Goal: Task Accomplishment & Management: Use online tool/utility

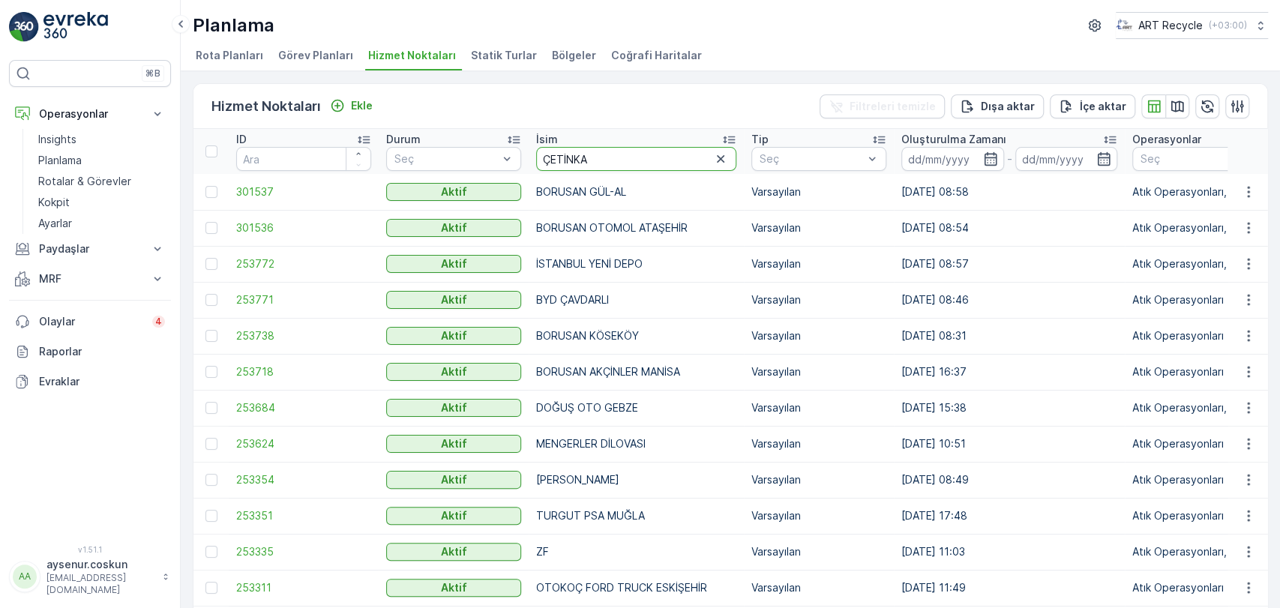
type input "ÇETİNKAT"
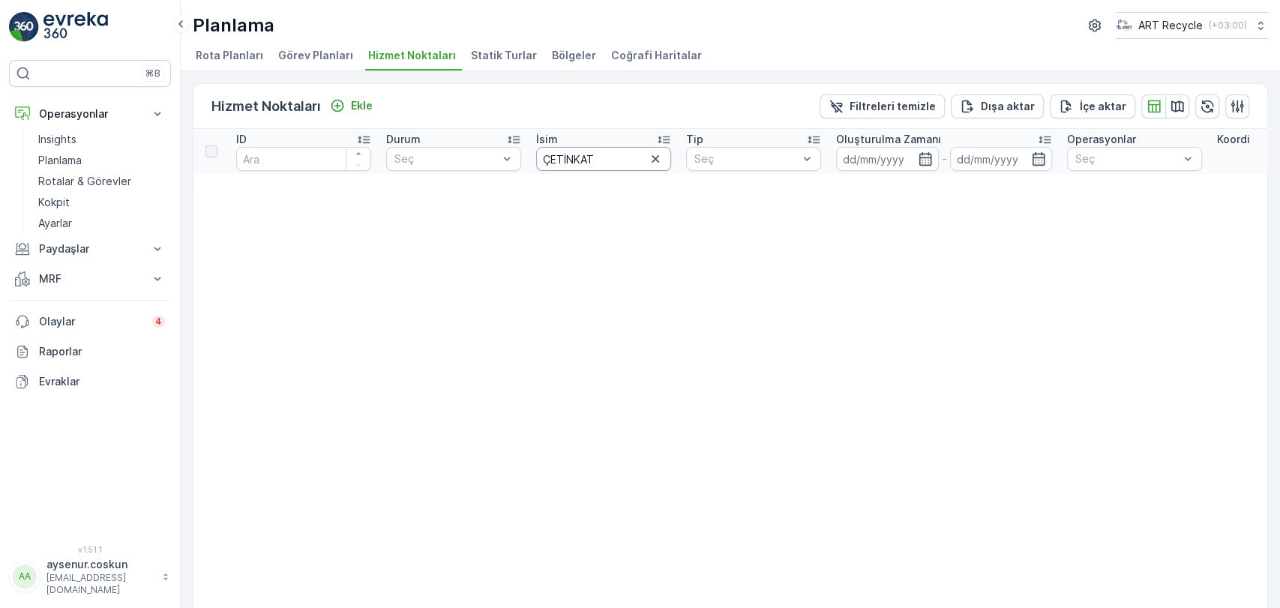
click at [593, 161] on input "ÇETİNKAT" at bounding box center [603, 159] width 135 height 24
type input "ÇETİNKAY"
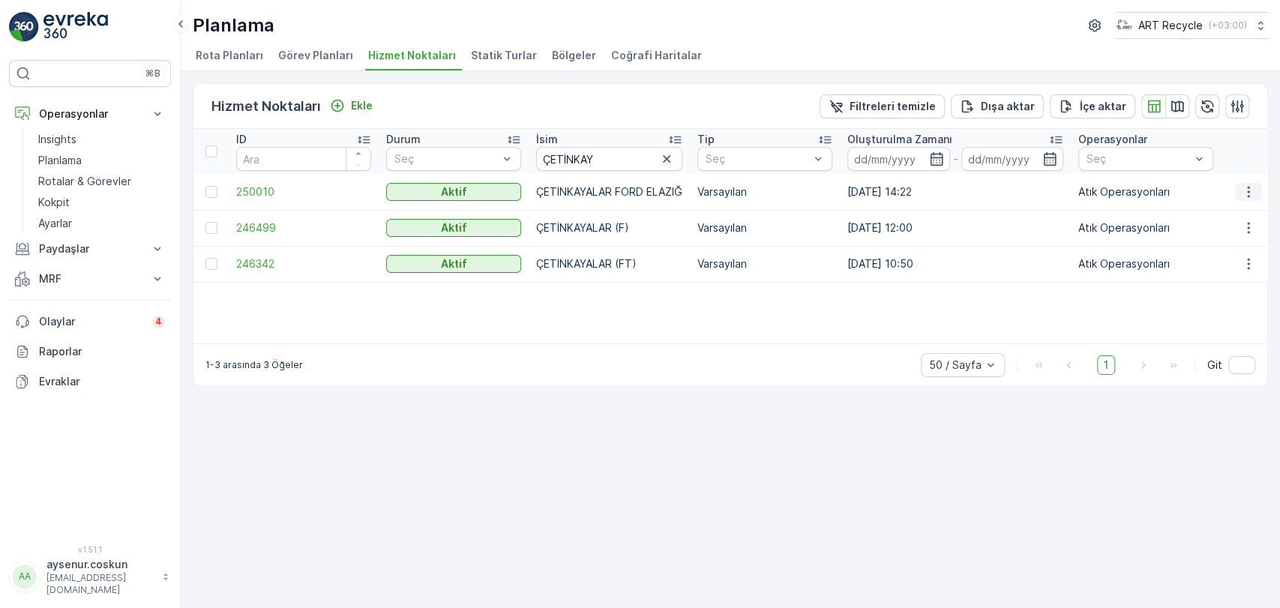
click at [1246, 191] on icon "button" at bounding box center [1248, 192] width 15 height 15
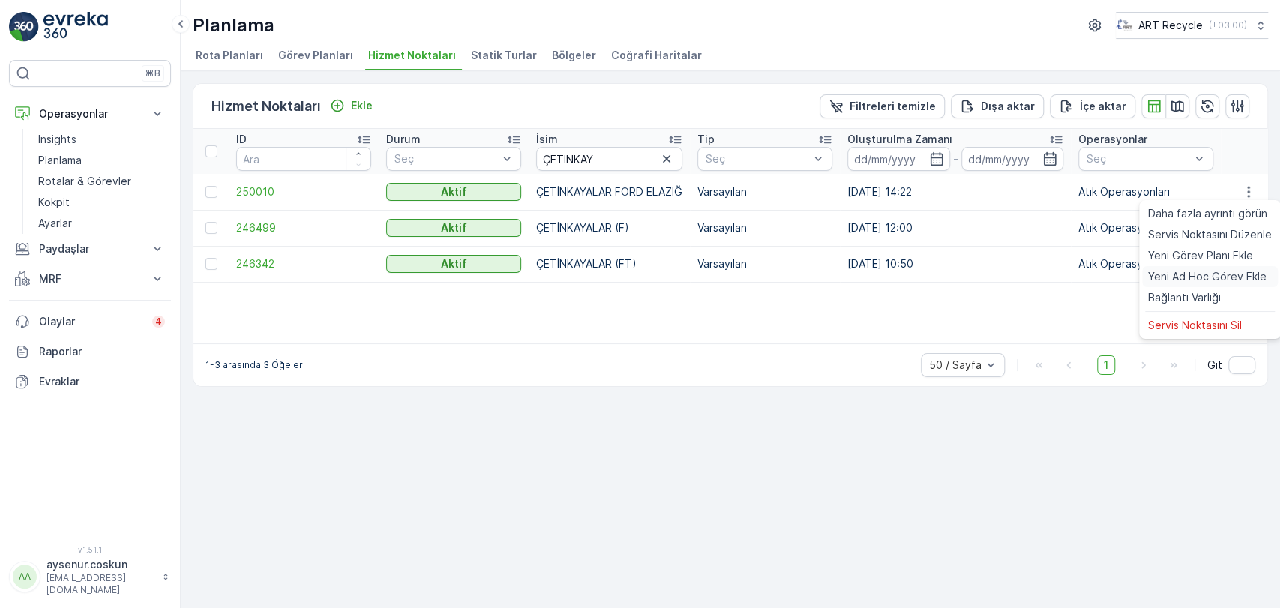
click at [1222, 278] on span "Yeni Ad Hoc Görev Ekle" at bounding box center [1207, 276] width 119 height 15
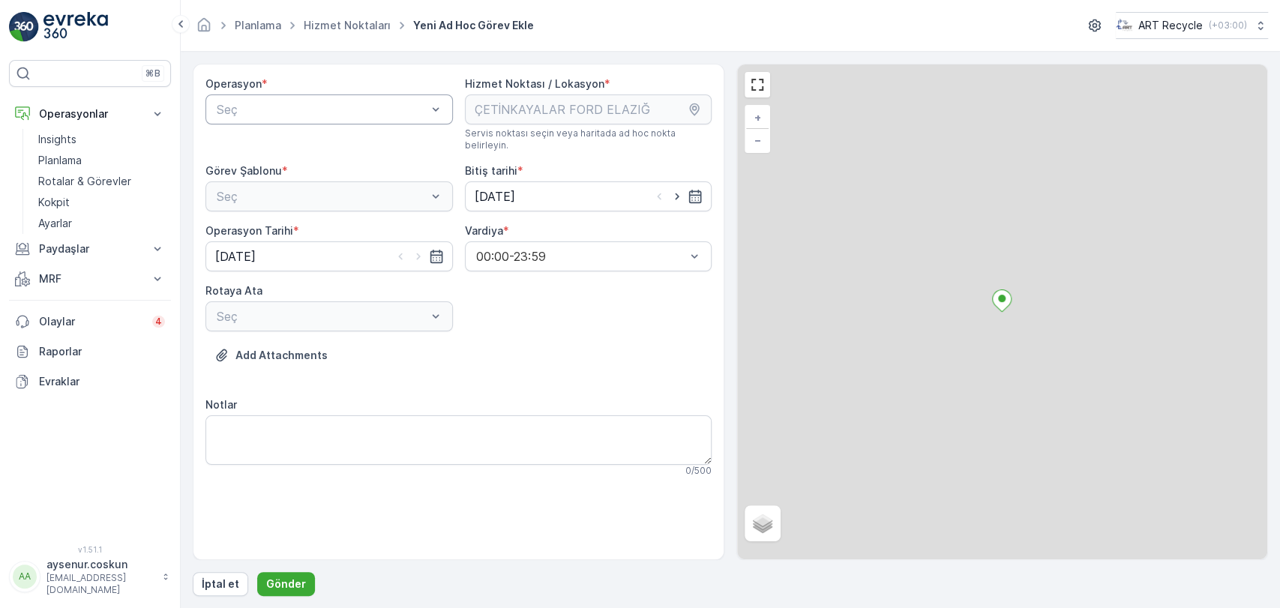
click at [332, 121] on div "Seç" at bounding box center [330, 110] width 248 height 30
click at [330, 146] on div "Atık Operasyonları" at bounding box center [330, 147] width 230 height 14
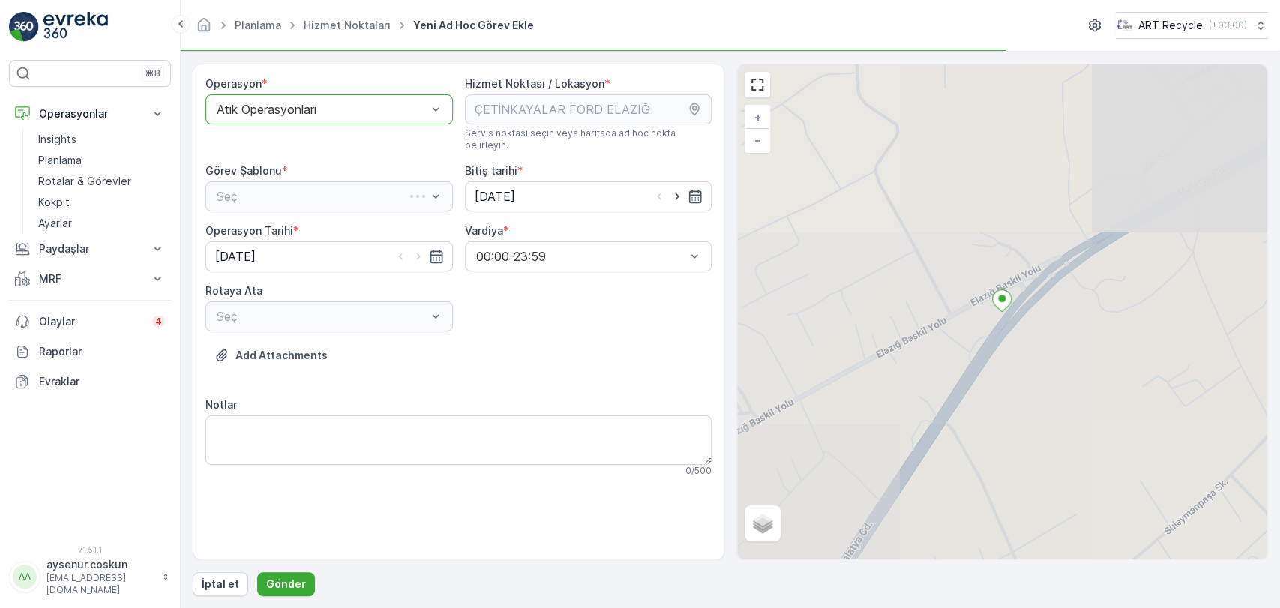
click at [330, 182] on div "Seç" at bounding box center [330, 197] width 248 height 30
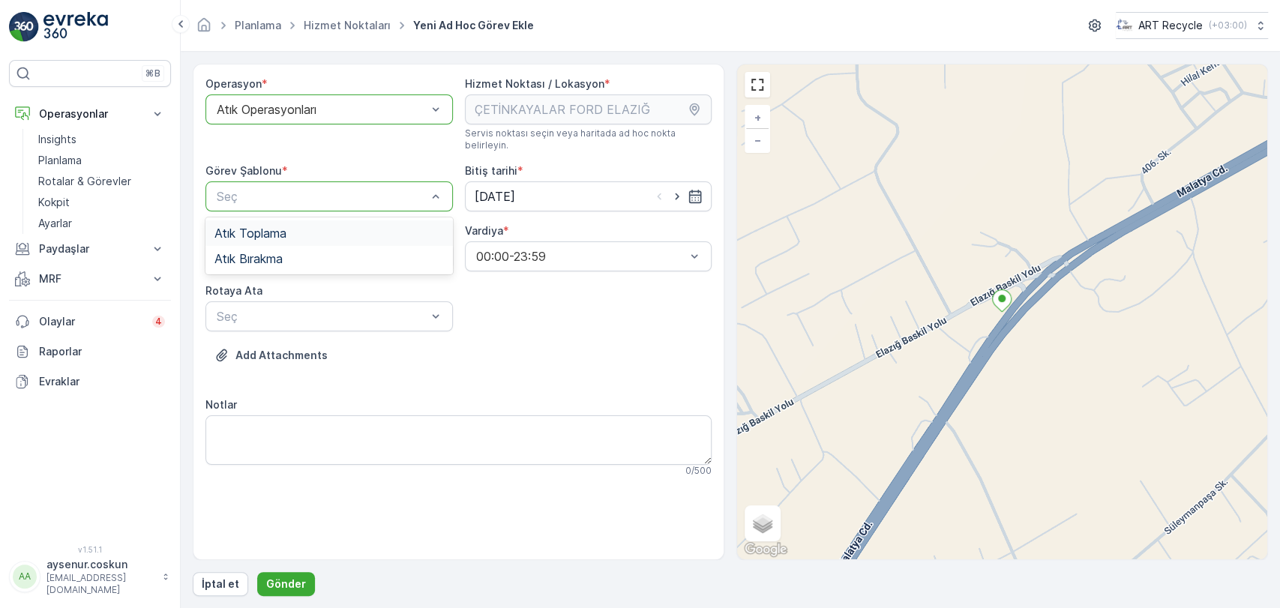
click at [330, 227] on div "Atık Toplama" at bounding box center [330, 234] width 230 height 14
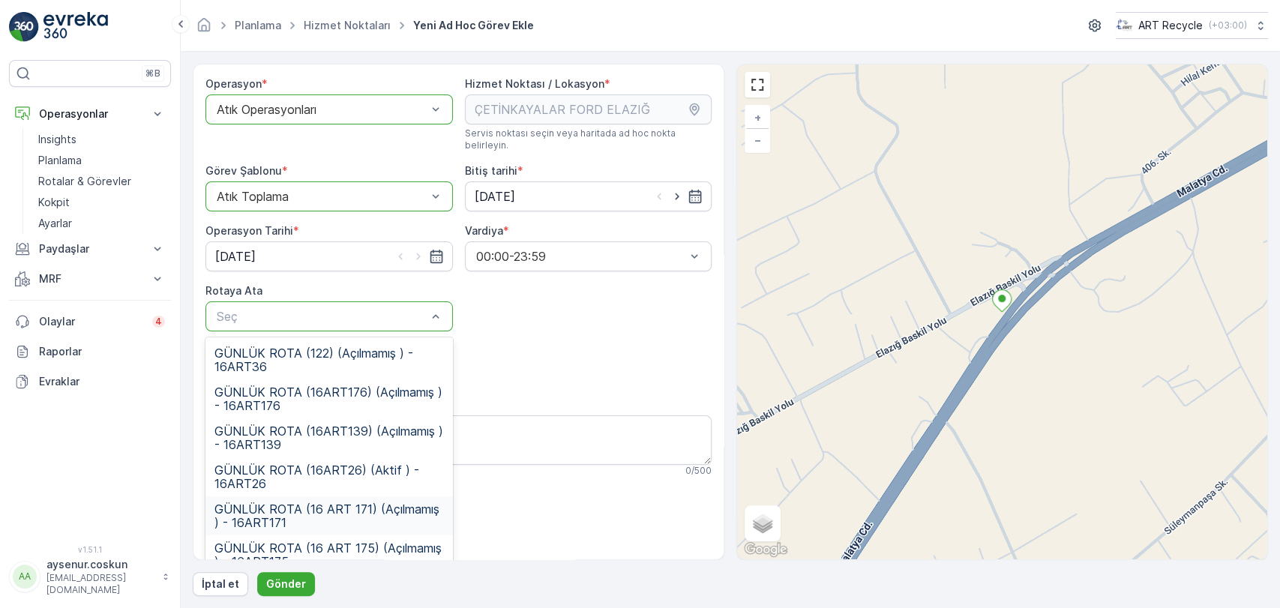
drag, startPoint x: 347, startPoint y: 302, endPoint x: 380, endPoint y: 493, distance: 194.1
click at [380, 503] on span "GÜNLÜK ROTA (16 ART 171) (Açılmamış ) - 16ART171" at bounding box center [330, 516] width 230 height 27
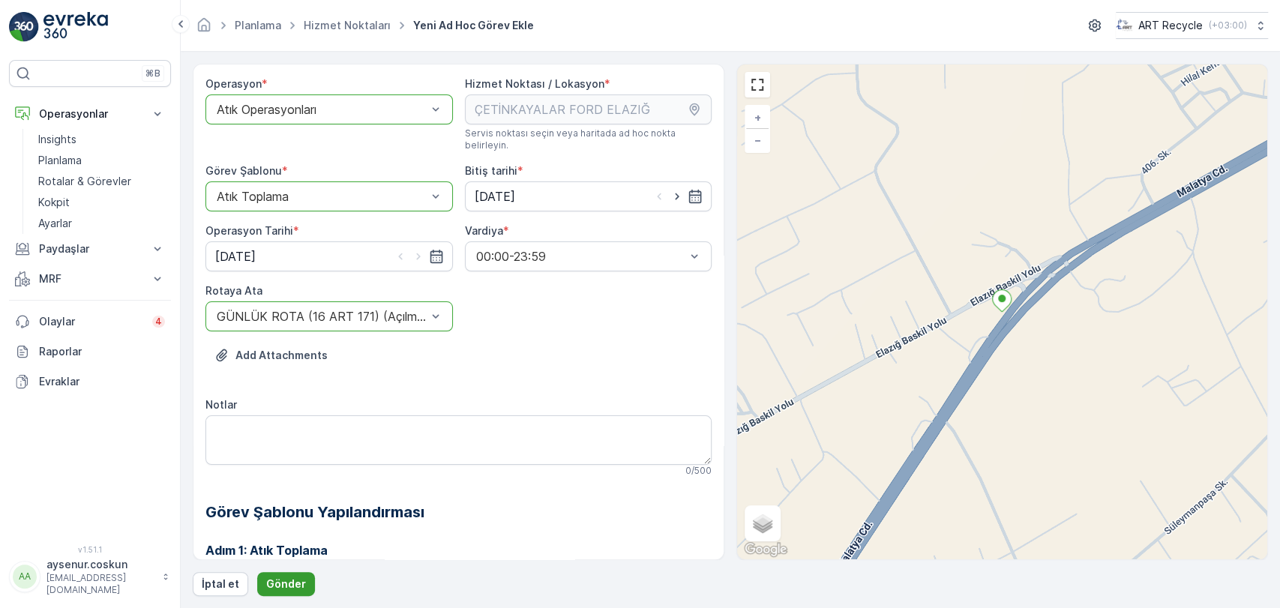
click at [308, 582] on button "Gönder" at bounding box center [286, 584] width 58 height 24
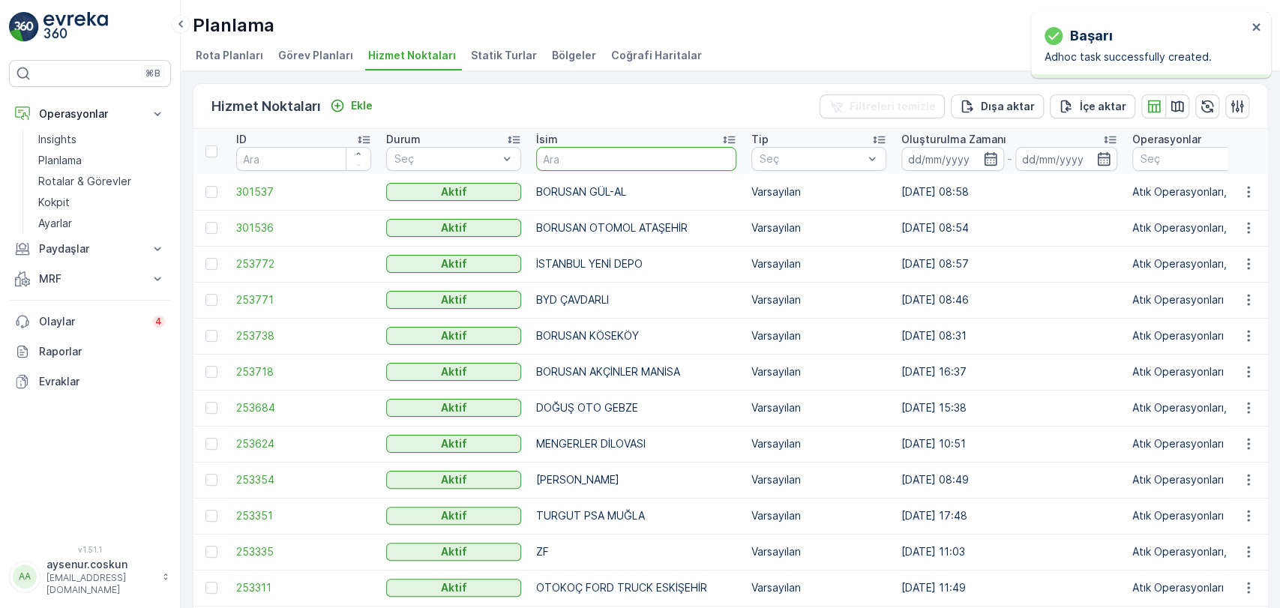
click at [587, 157] on input "text" at bounding box center [636, 159] width 200 height 24
type input "ELPA"
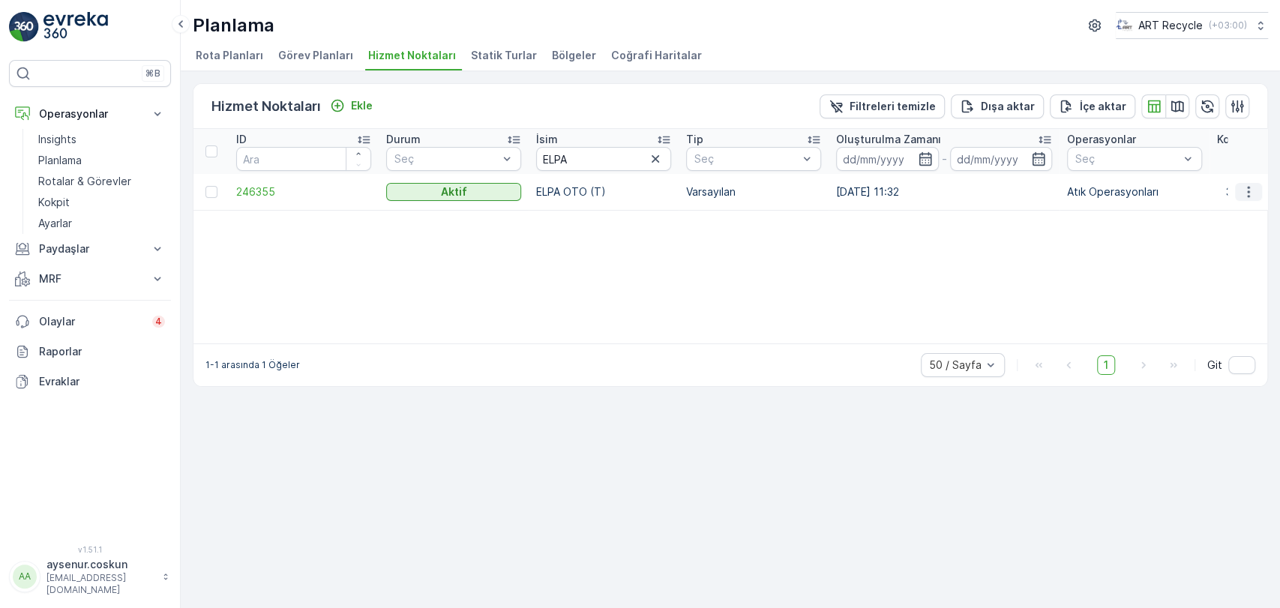
click at [1255, 191] on icon "button" at bounding box center [1248, 192] width 15 height 15
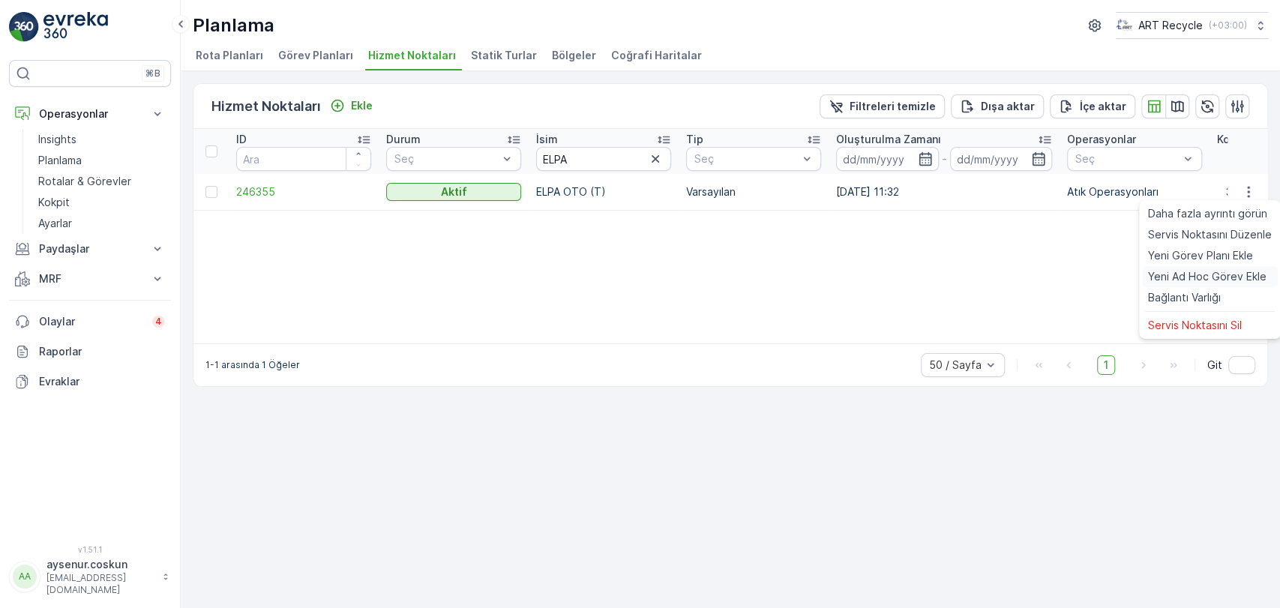
click at [1224, 278] on span "Yeni Ad Hoc Görev Ekle" at bounding box center [1207, 276] width 119 height 15
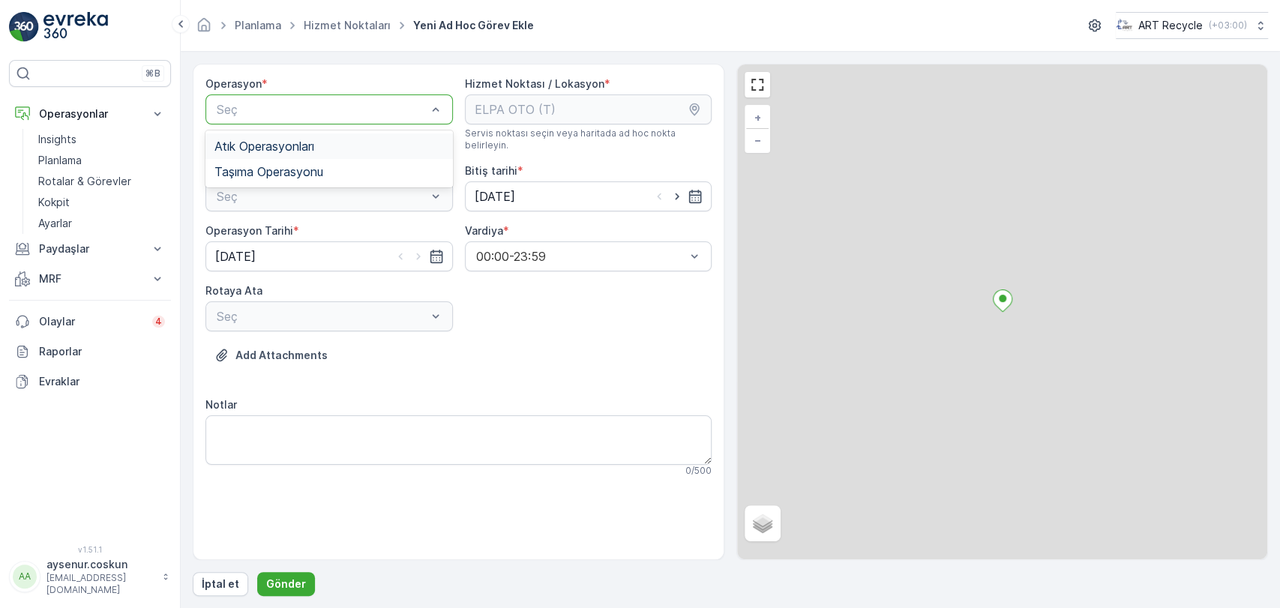
click at [305, 152] on span "Atık Operasyonları" at bounding box center [265, 147] width 100 height 14
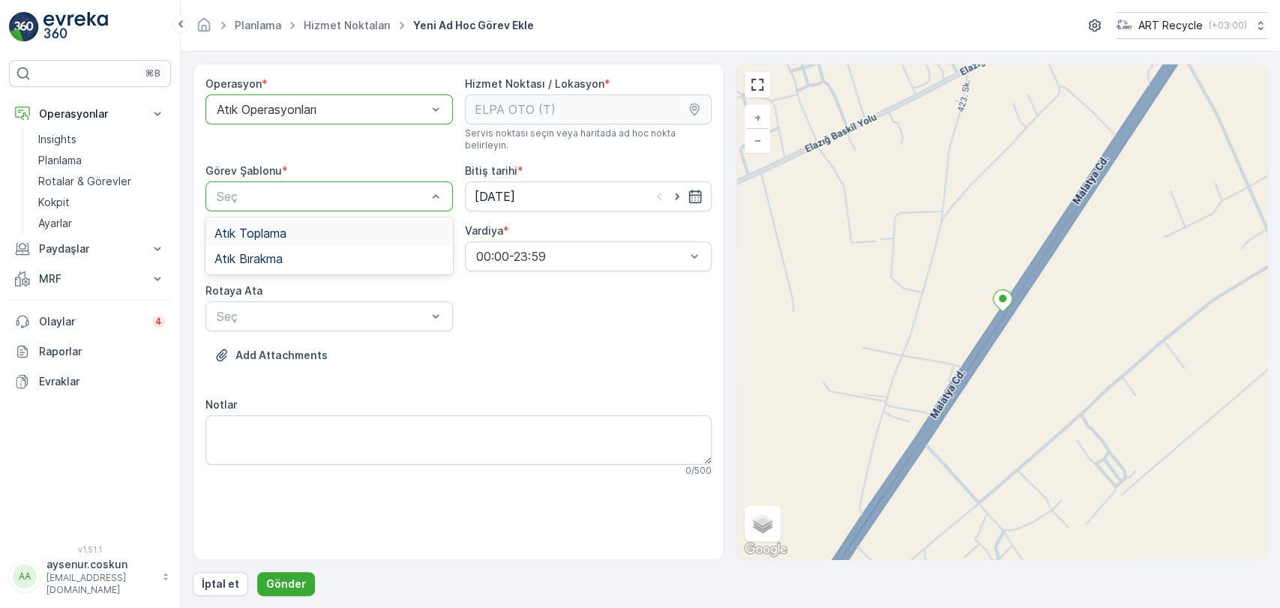
drag, startPoint x: 308, startPoint y: 191, endPoint x: 307, endPoint y: 209, distance: 18.1
click at [306, 227] on div "Atık Toplama" at bounding box center [330, 234] width 230 height 14
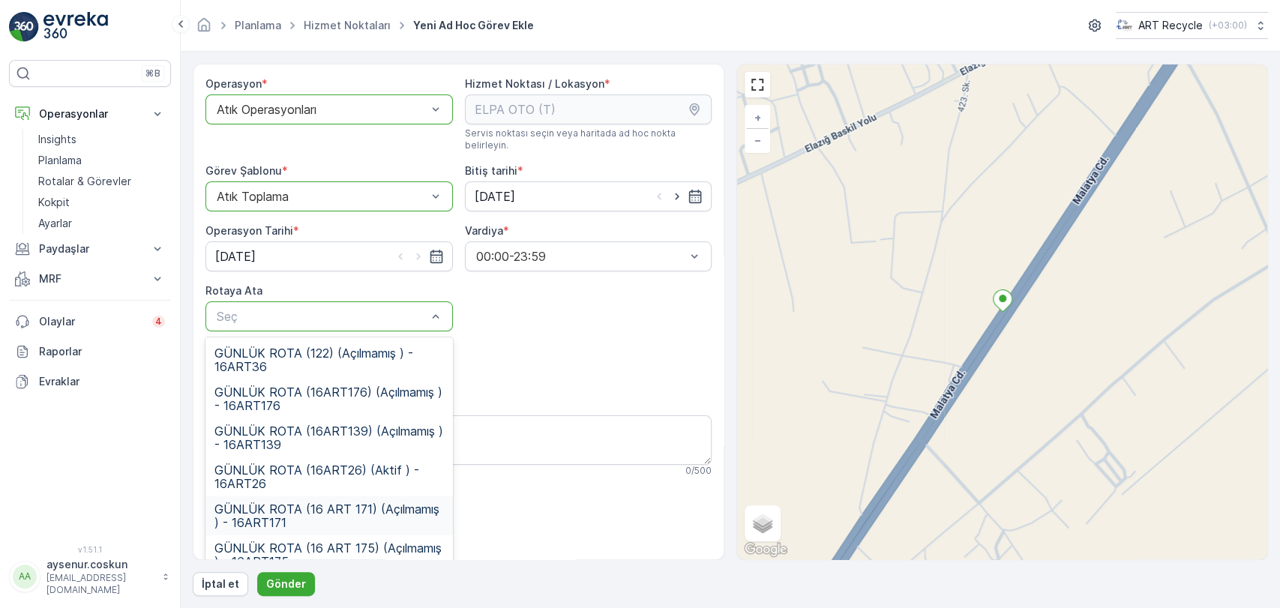
click at [390, 510] on span "GÜNLÜK ROTA (16 ART 171) (Açılmamış ) - 16ART171" at bounding box center [330, 516] width 230 height 27
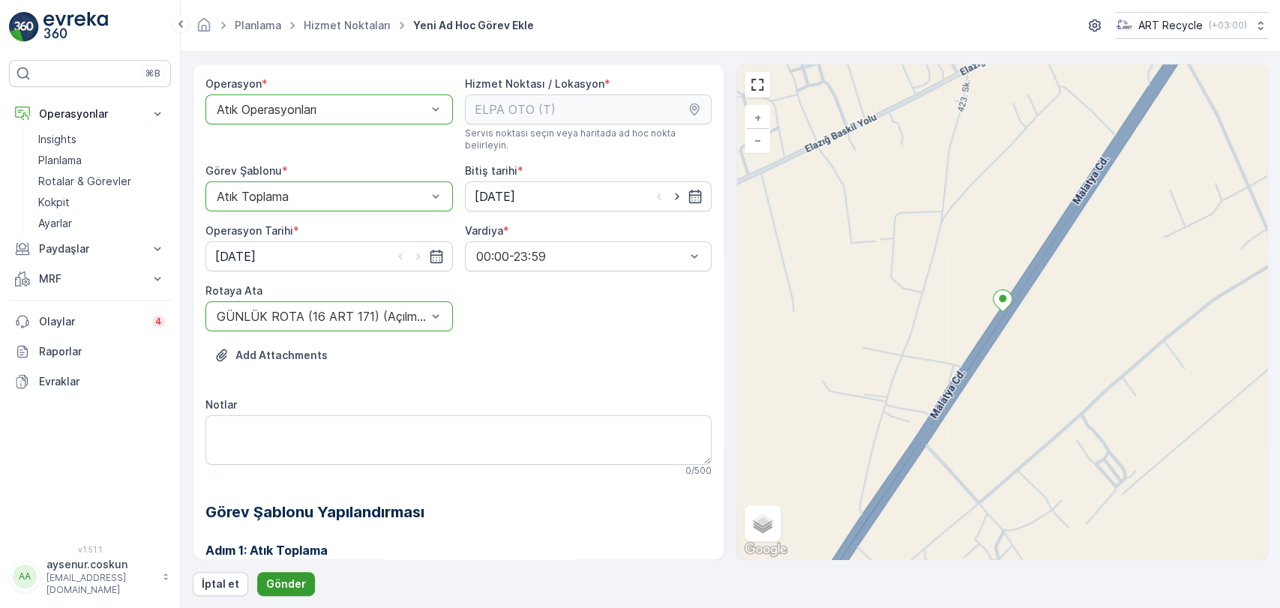
click at [283, 581] on p "Gönder" at bounding box center [286, 584] width 40 height 15
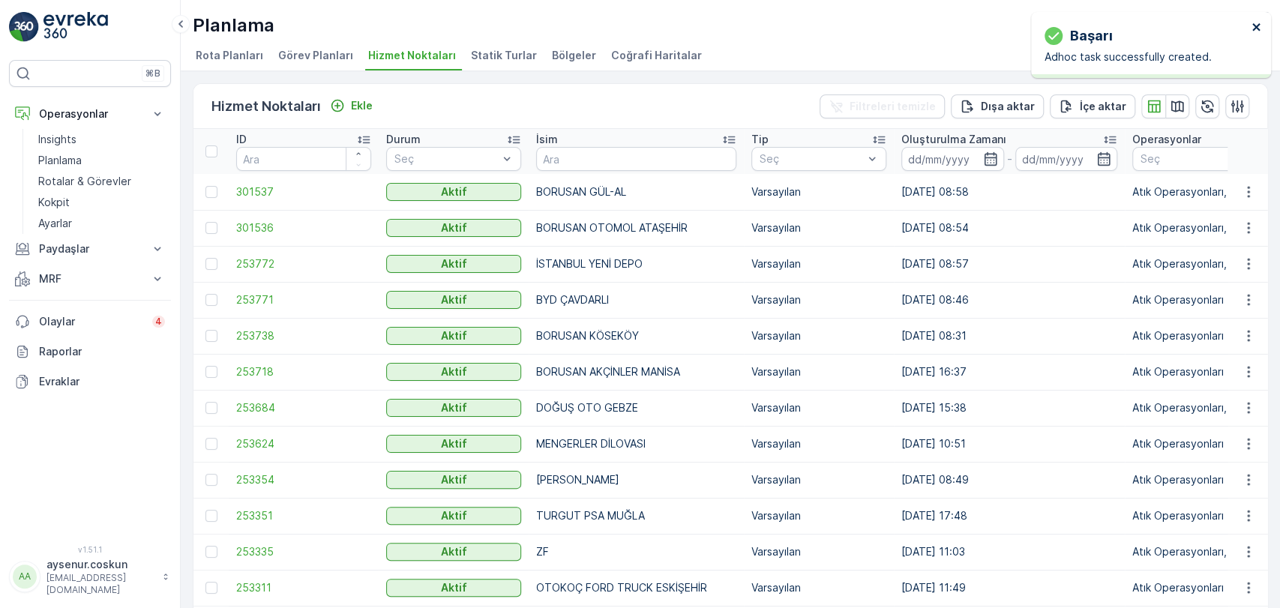
click at [1259, 29] on icon "close" at bounding box center [1257, 27] width 8 height 8
click at [692, 148] on input "text" at bounding box center [636, 159] width 200 height 24
click at [679, 152] on input "text" at bounding box center [636, 159] width 200 height 24
type input "ELPA"
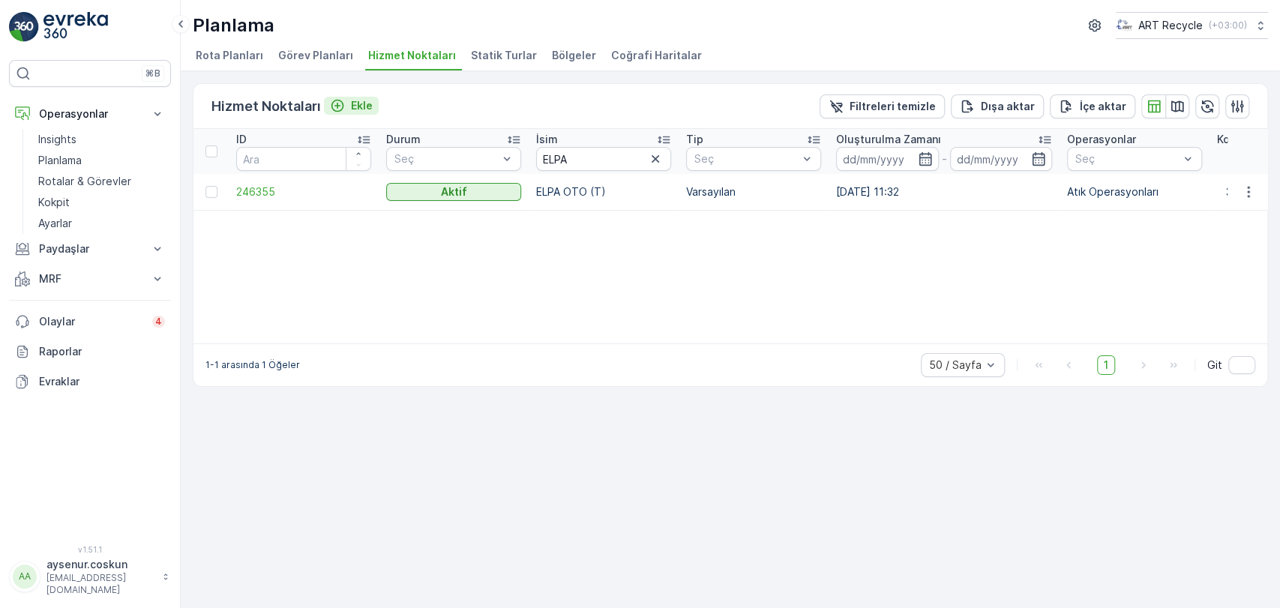
click at [356, 104] on p "Ekle" at bounding box center [362, 105] width 22 height 15
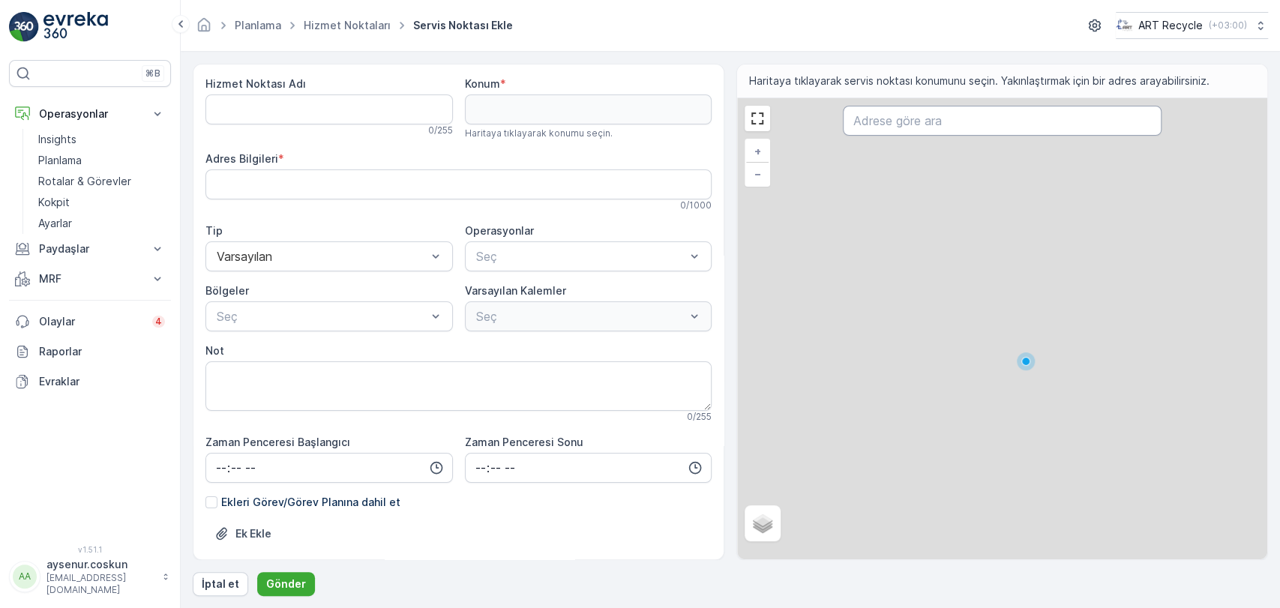
click at [953, 116] on input "text" at bounding box center [1002, 121] width 318 height 30
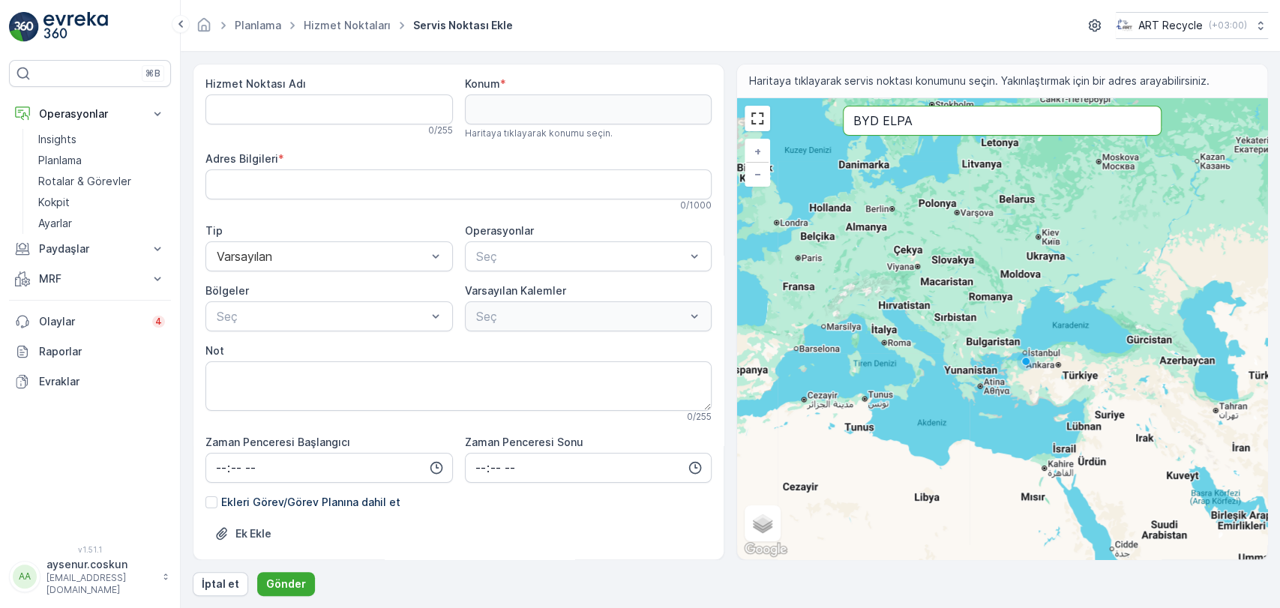
type input "BYD ELPA"
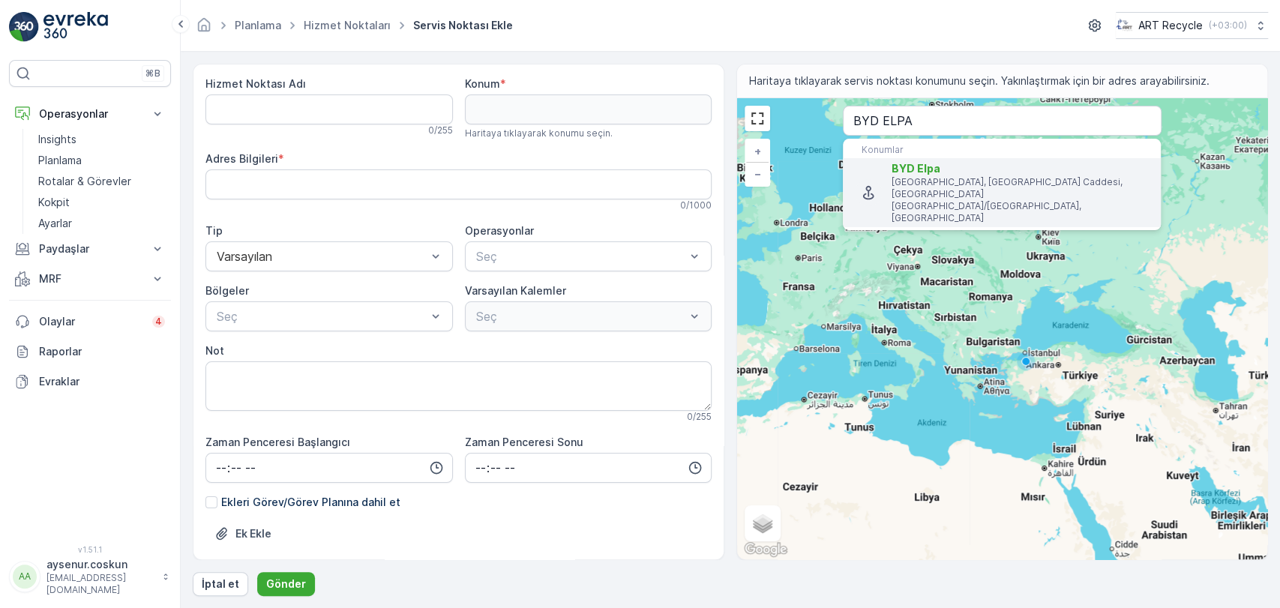
click at [959, 171] on span "BYD Elpa" at bounding box center [1020, 168] width 257 height 15
type input "38.6330542,39.1125351"
type Bilgileri "[PERSON_NAME], Malatya Cd. No:360, 23270 [GEOGRAPHIC_DATA] Merkez/[GEOGRAPHIC_D…"
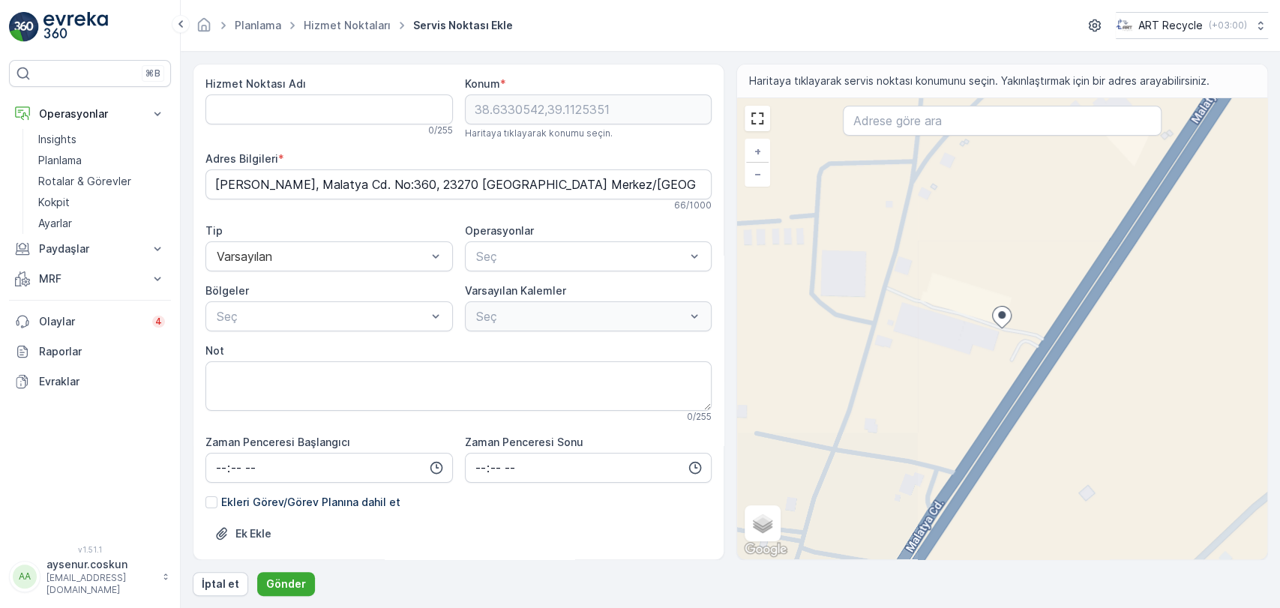
click at [351, 114] on Adı "Hizmet Noktası Adı" at bounding box center [330, 110] width 248 height 30
type Adı "ELPA BYD [GEOGRAPHIC_DATA]"
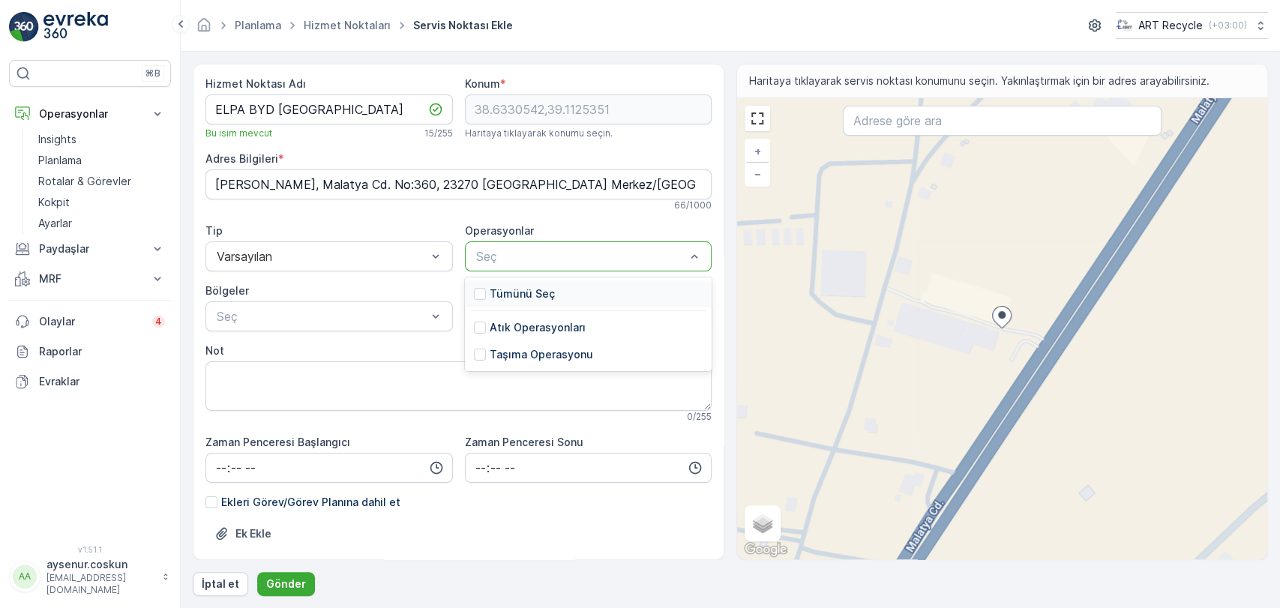
click at [515, 289] on p "Tümünü Seç" at bounding box center [522, 294] width 65 height 15
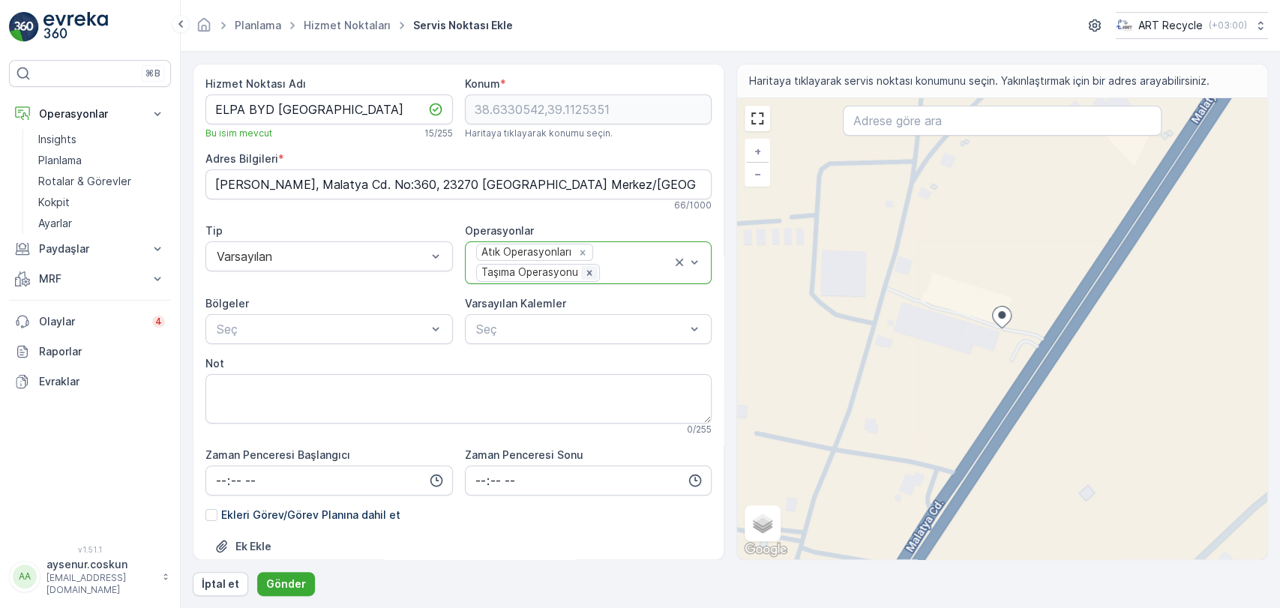
click at [587, 274] on icon "Remove Taşıma Operasyonu" at bounding box center [589, 272] width 5 height 5
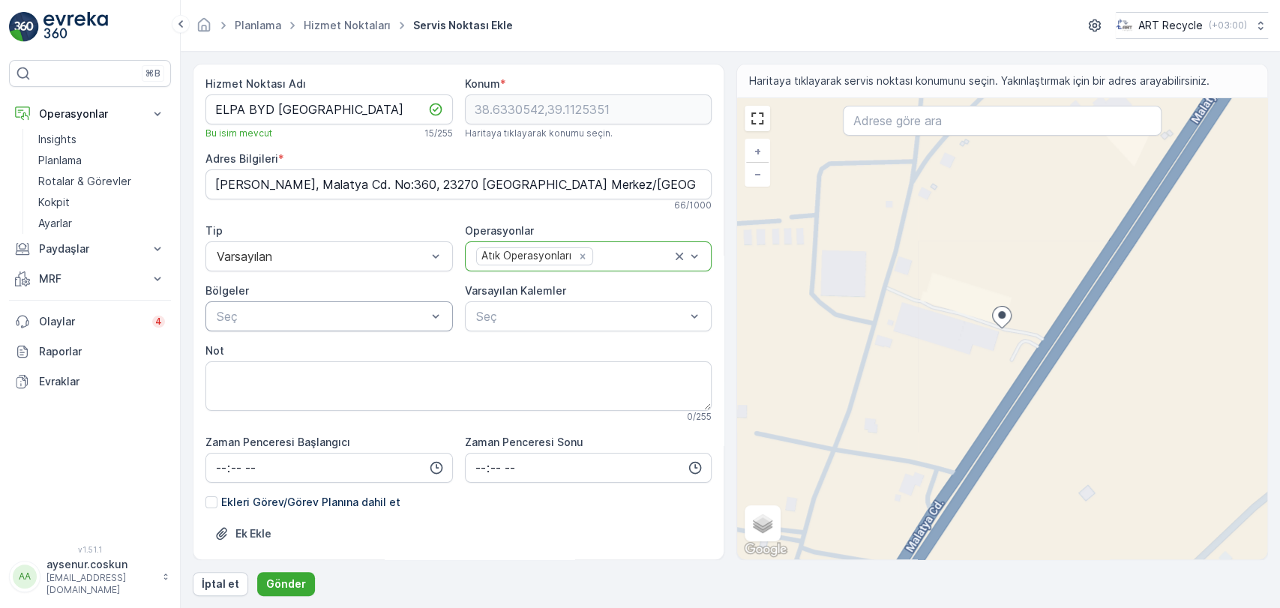
click at [332, 306] on div "Seç" at bounding box center [330, 317] width 248 height 30
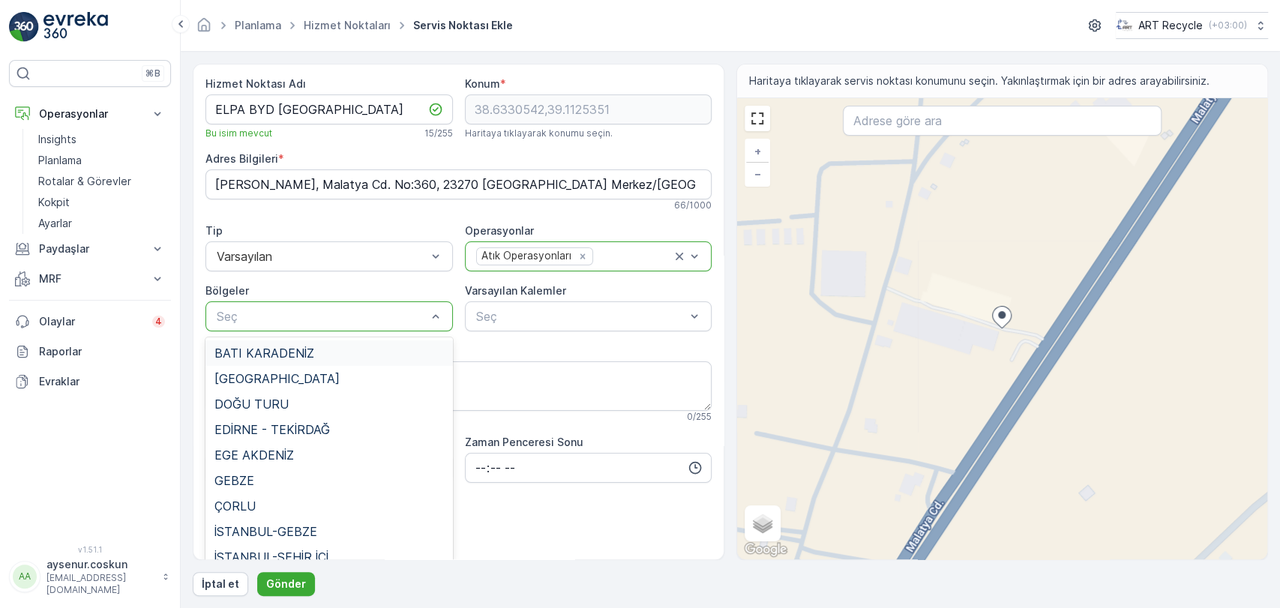
click at [399, 273] on div "Hizmet Noktası Adı ELPA BYD ELAZIĞ Bu isim mevcut 15 / 255 Konum * 38.6330542,3…" at bounding box center [459, 423] width 506 height 692
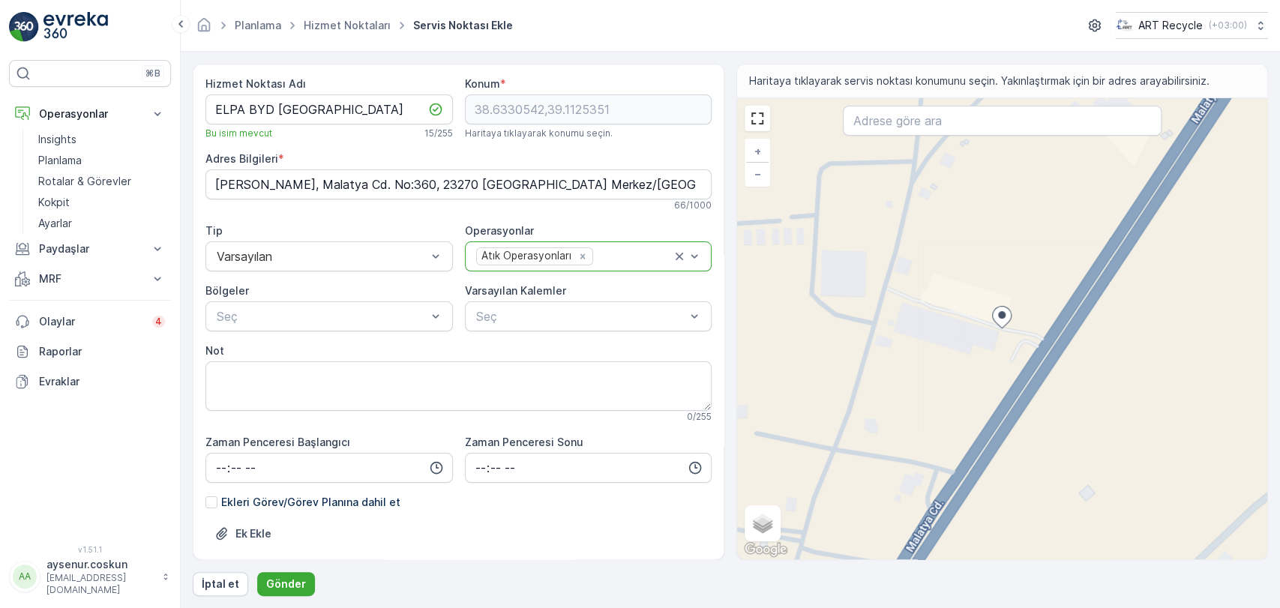
scroll to position [208, 0]
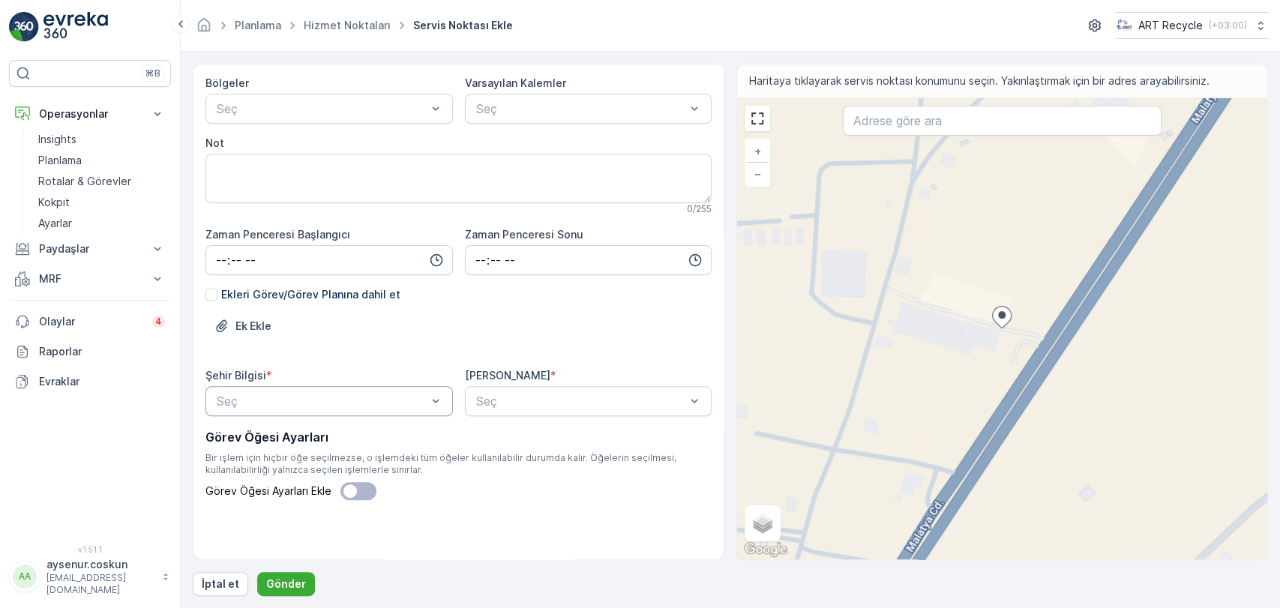
click at [336, 386] on div "Seç" at bounding box center [330, 401] width 248 height 30
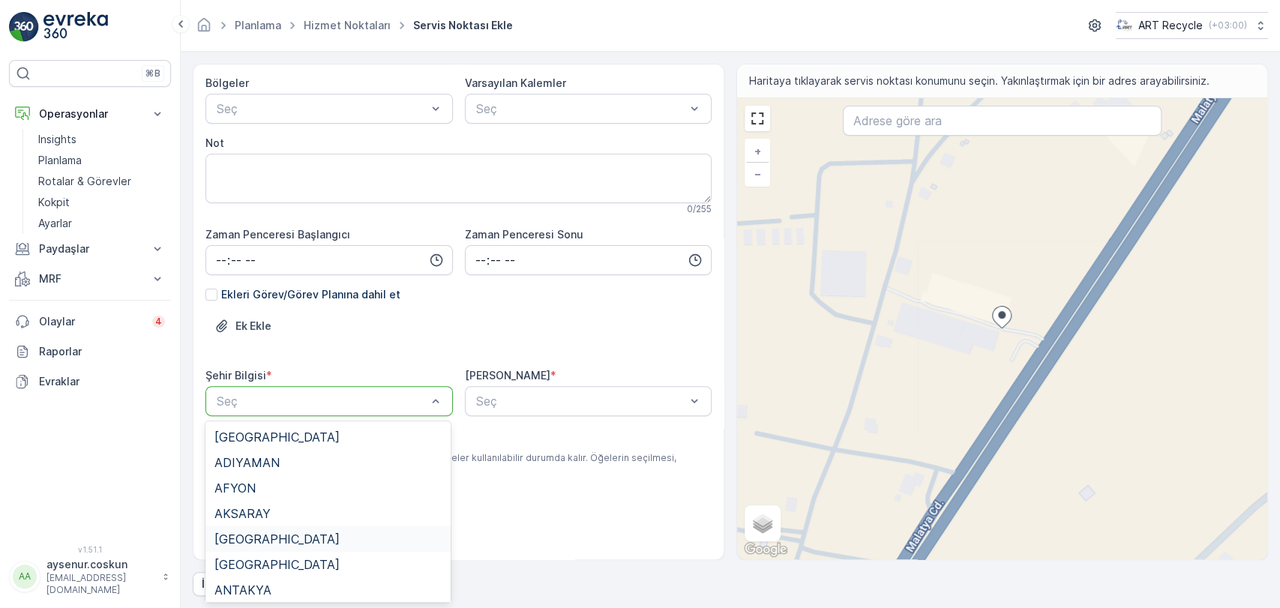
type input "E"
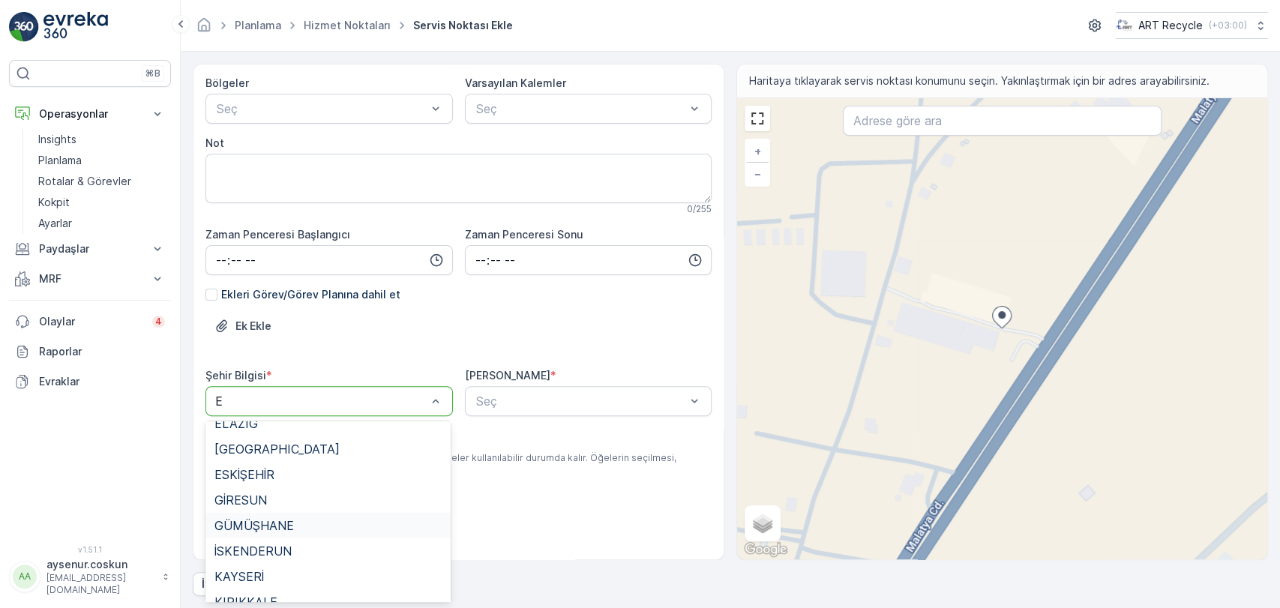
scroll to position [83, 0]
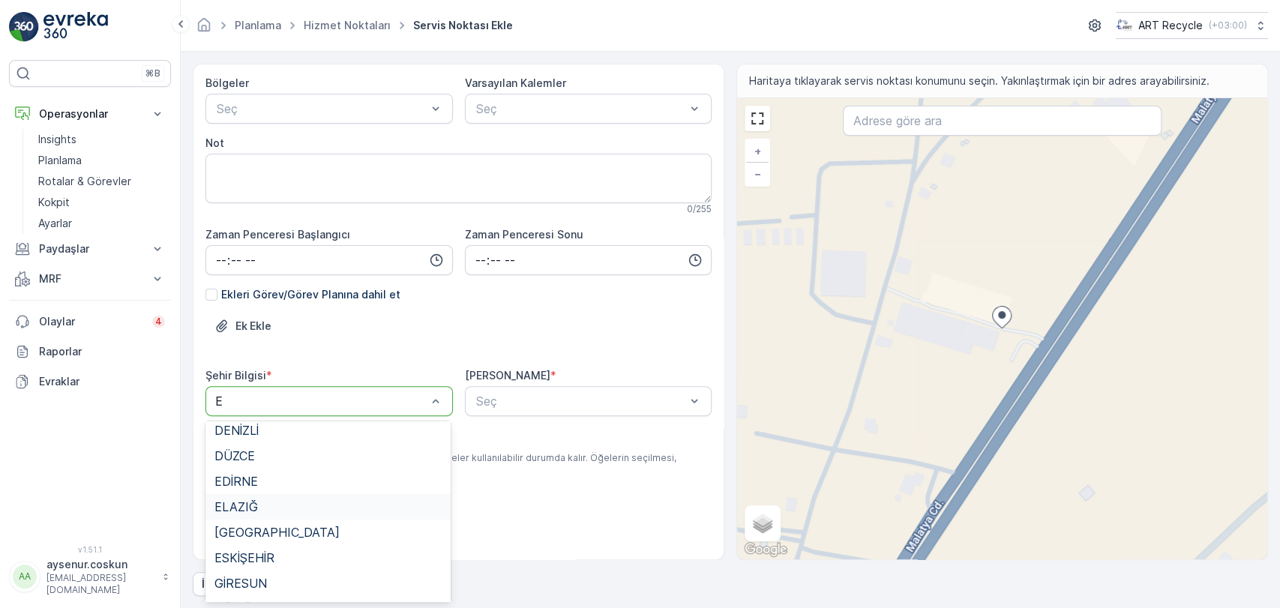
click at [247, 512] on span "ELAZIĞ" at bounding box center [237, 507] width 44 height 14
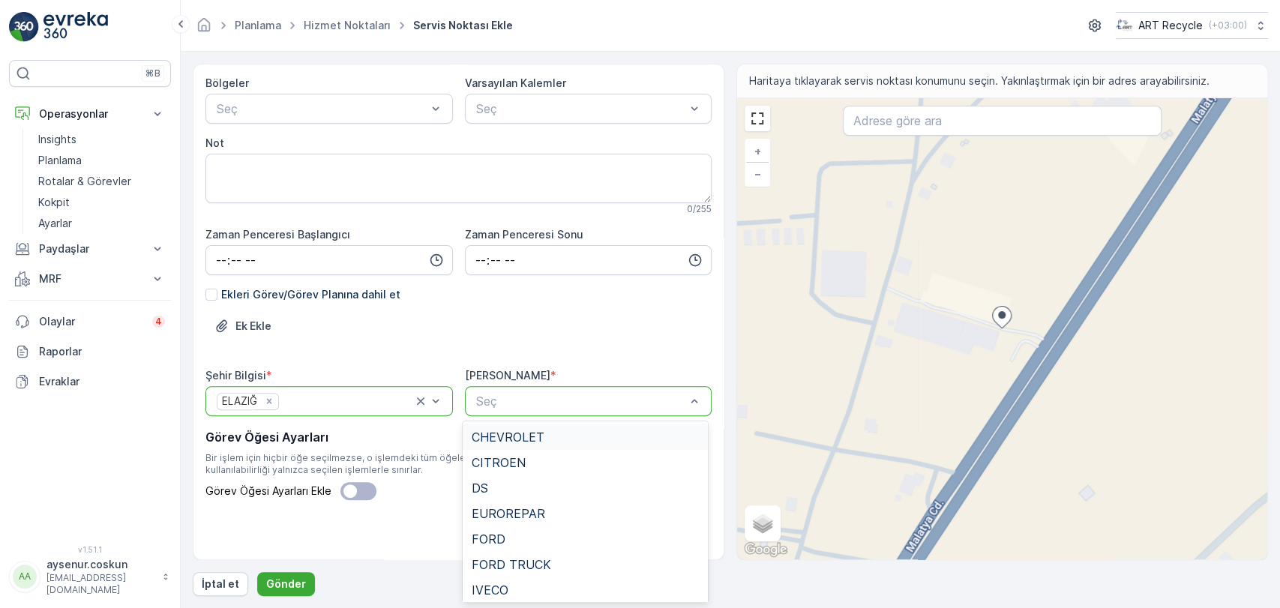
click at [583, 415] on div "Seç" at bounding box center [589, 401] width 248 height 30
click at [558, 530] on div "MAZDA" at bounding box center [585, 536] width 227 height 14
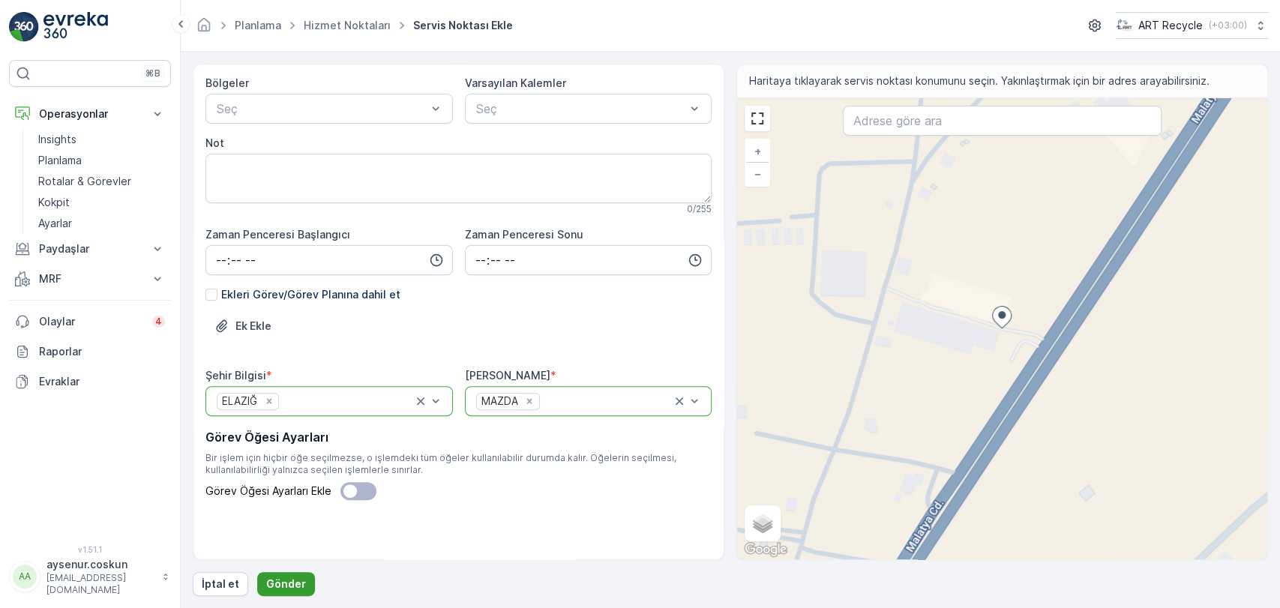
click at [270, 586] on p "Gönder" at bounding box center [286, 584] width 40 height 15
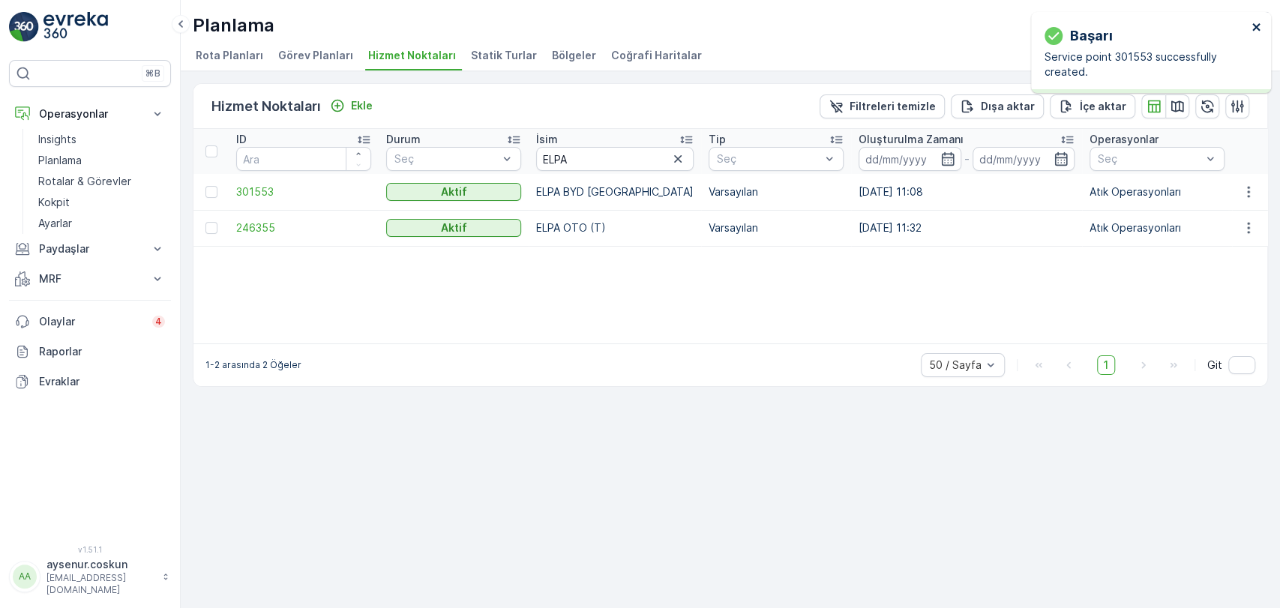
click at [1257, 32] on icon "close" at bounding box center [1257, 27] width 11 height 12
click at [1242, 200] on button "button" at bounding box center [1248, 192] width 27 height 18
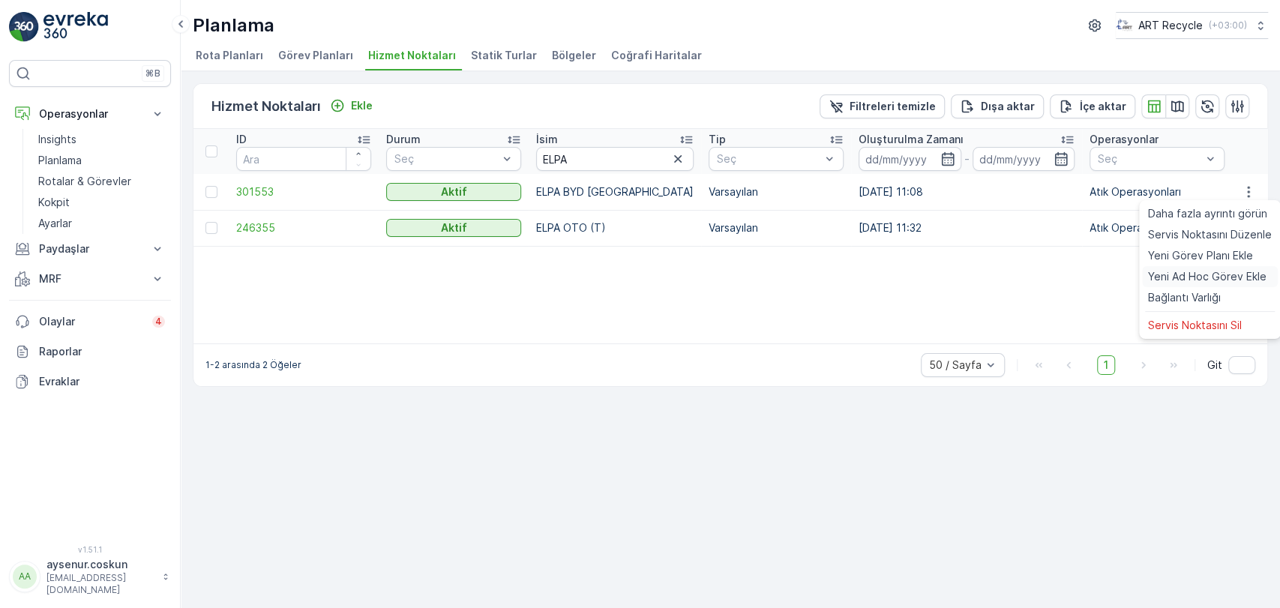
click at [1217, 276] on span "Yeni Ad Hoc Görev Ekle" at bounding box center [1207, 276] width 119 height 15
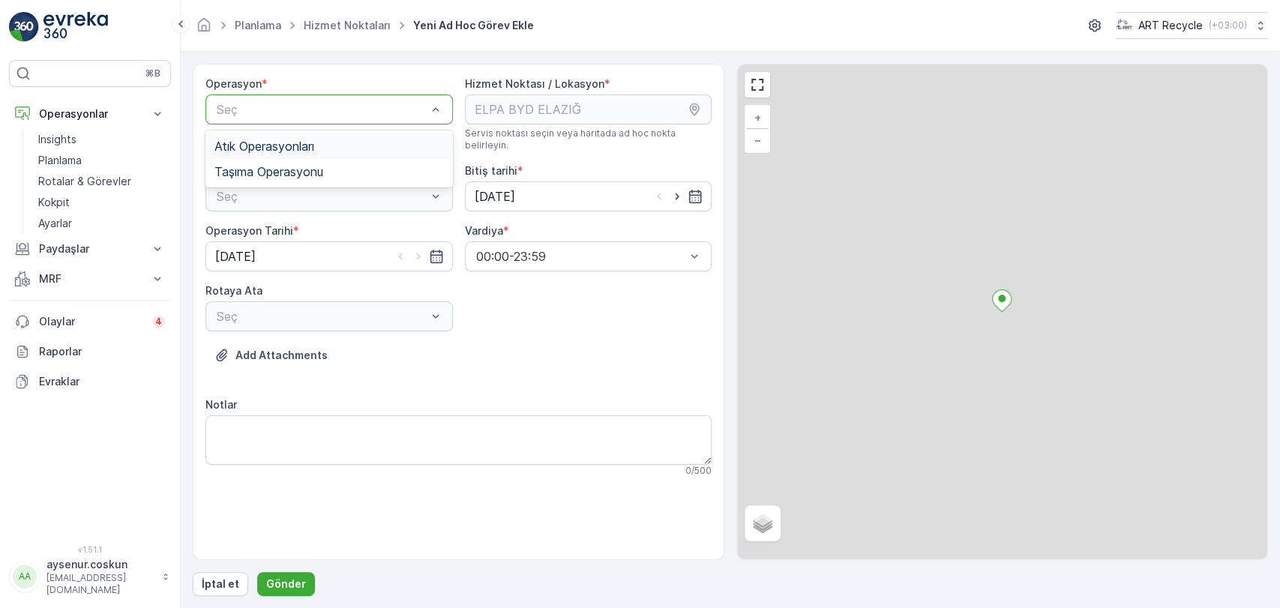
click at [280, 152] on span "Atık Operasyonları" at bounding box center [265, 147] width 100 height 14
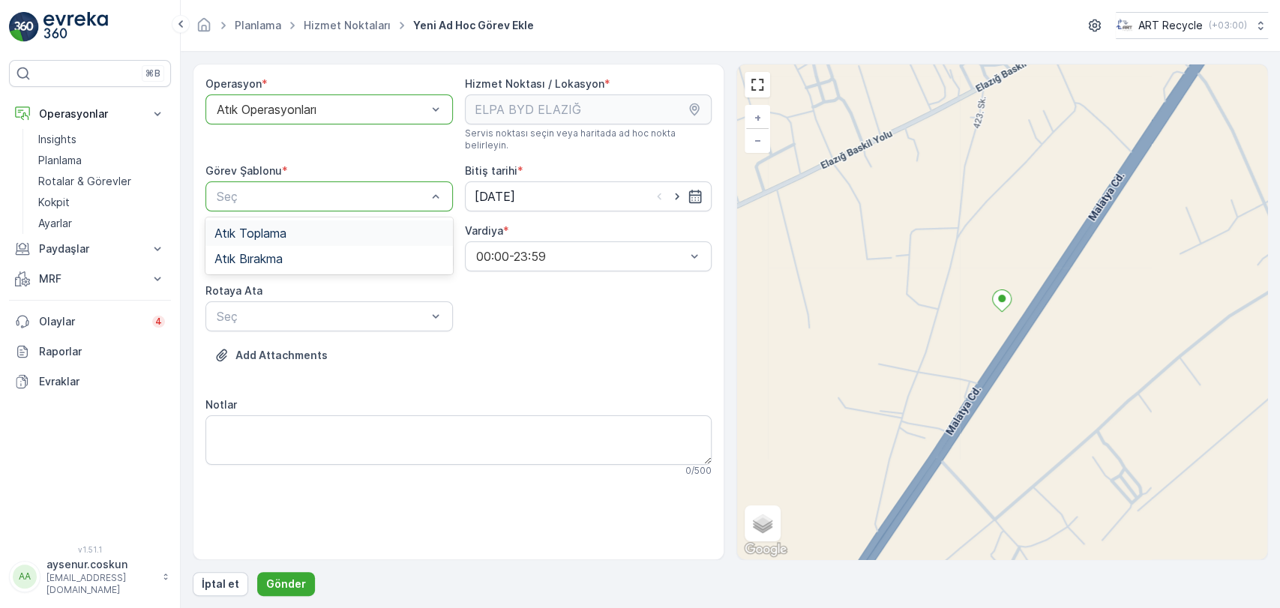
click at [285, 231] on div "Atık Toplama" at bounding box center [330, 234] width 248 height 26
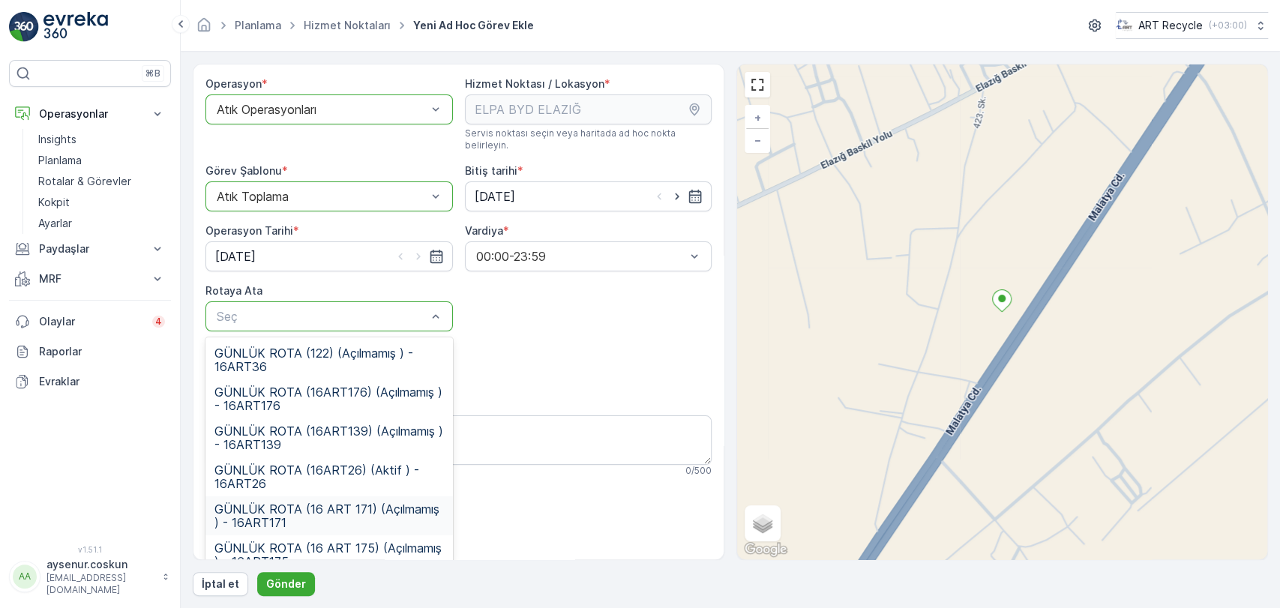
click at [334, 512] on span "GÜNLÜK ROTA (16 ART 171) (Açılmamış ) - 16ART171" at bounding box center [330, 516] width 230 height 27
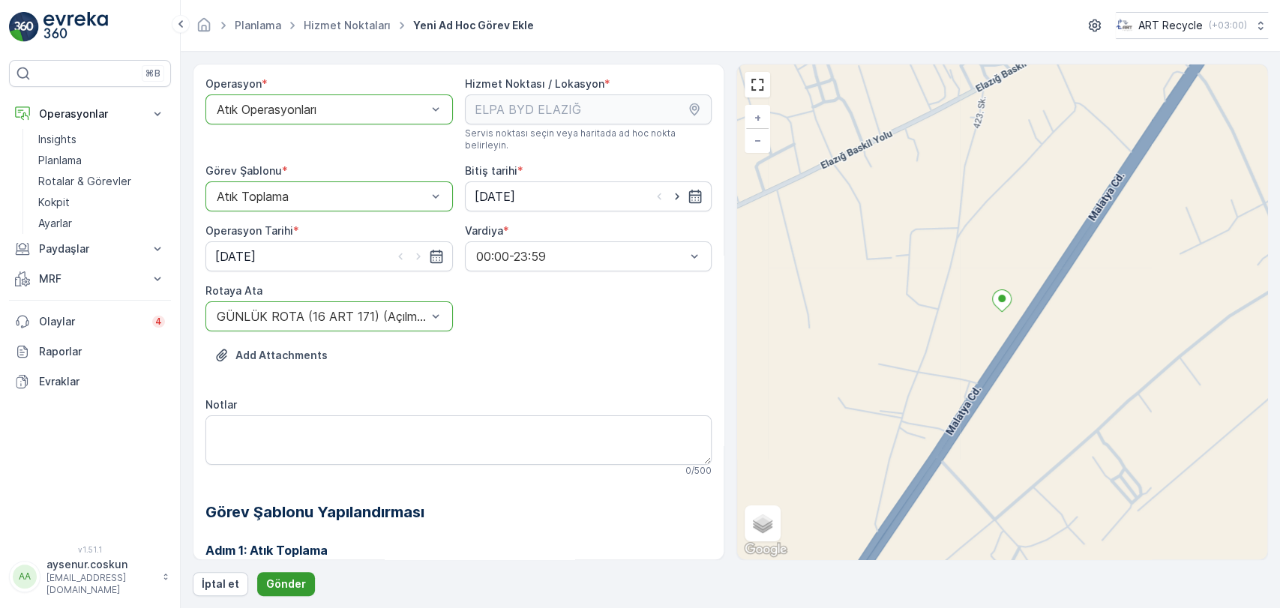
click at [289, 586] on p "Gönder" at bounding box center [286, 584] width 40 height 15
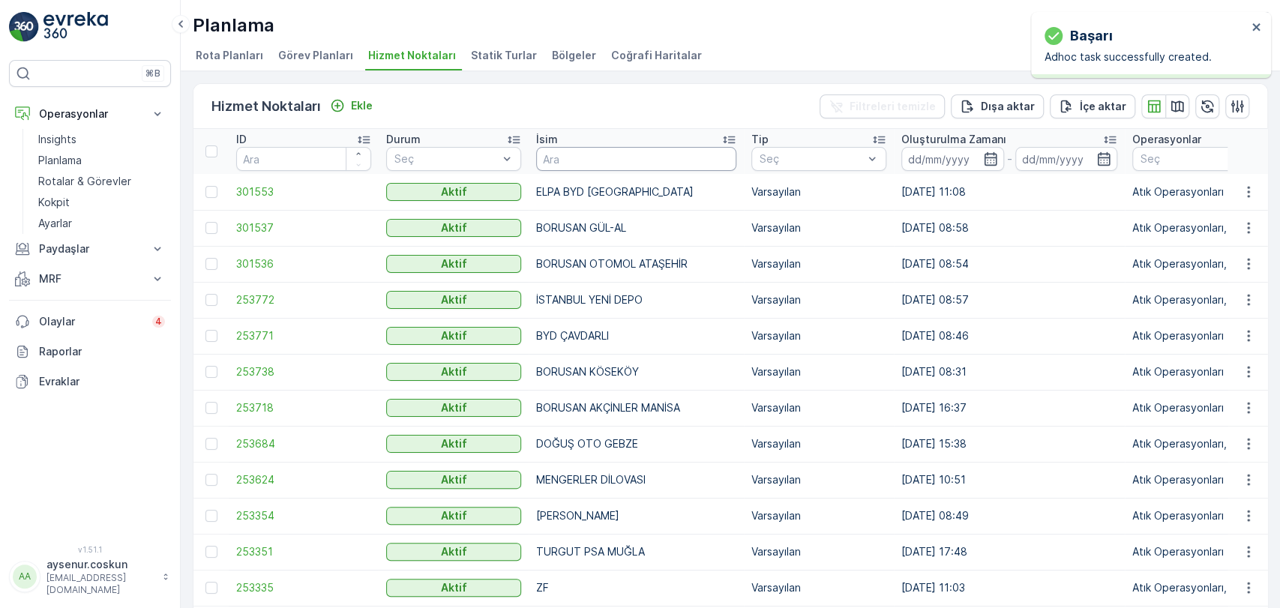
click at [588, 154] on input "text" at bounding box center [636, 159] width 200 height 24
type input "ERCA"
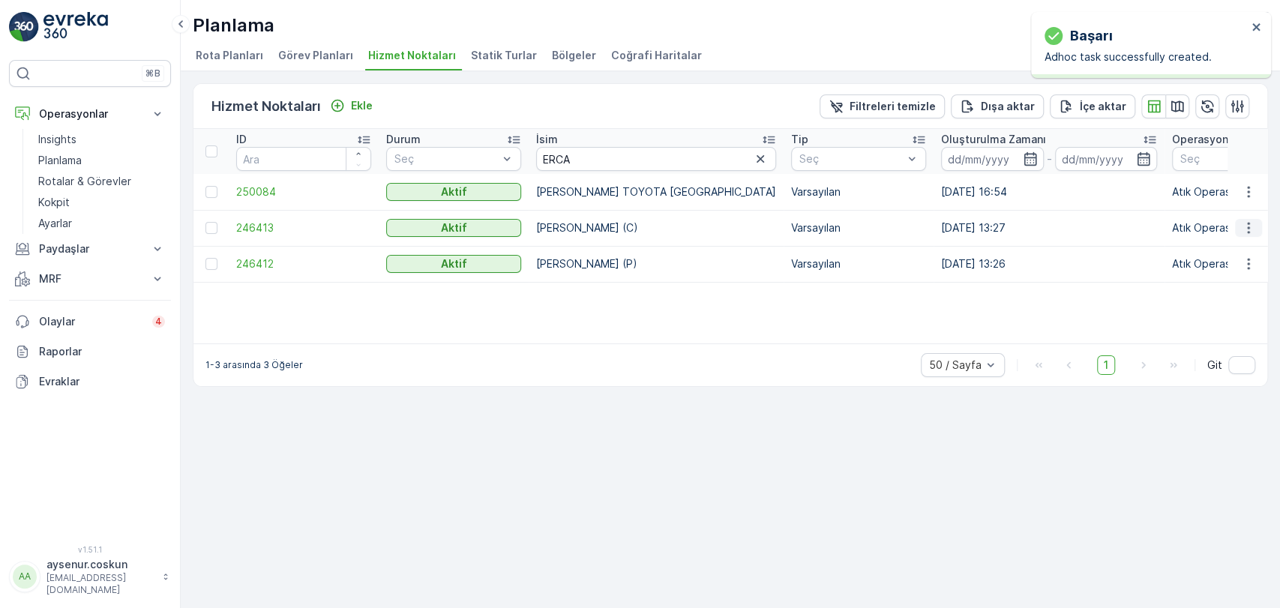
click at [1252, 225] on icon "button" at bounding box center [1248, 228] width 15 height 15
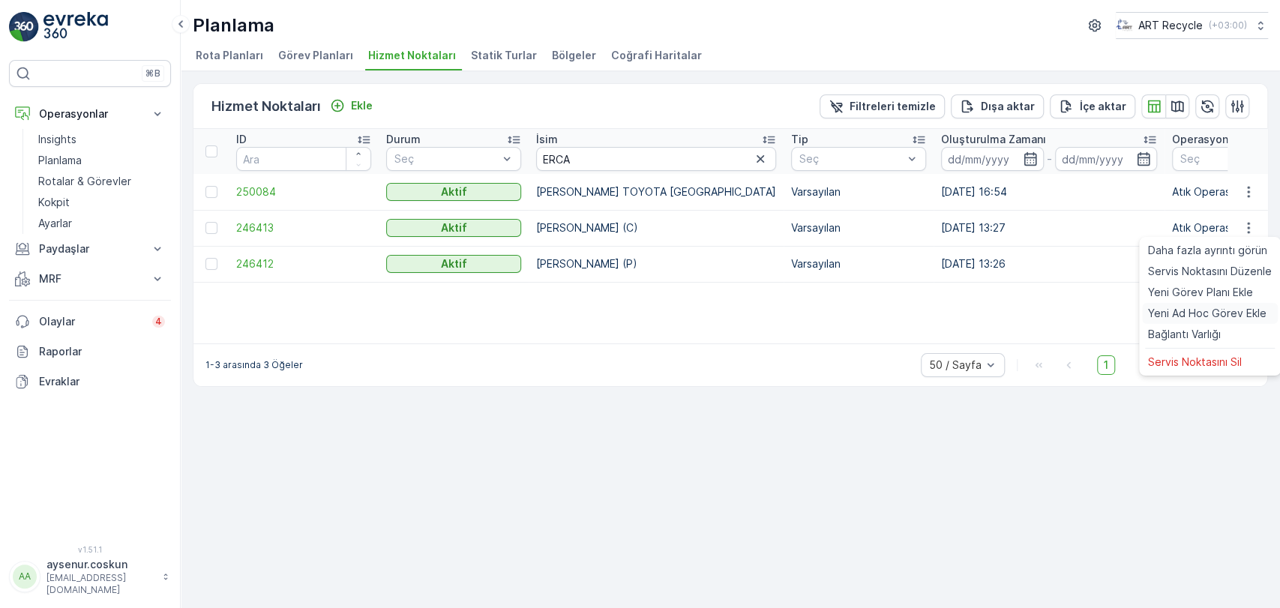
click at [1220, 317] on span "Yeni Ad Hoc Görev Ekle" at bounding box center [1207, 313] width 119 height 15
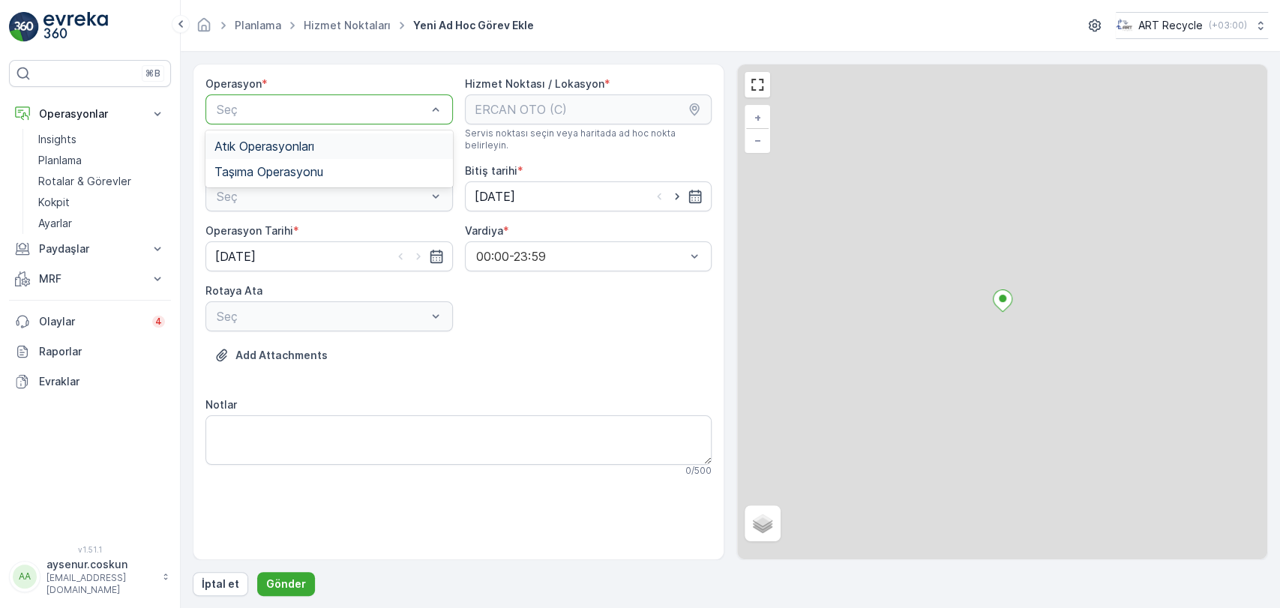
click at [314, 143] on span "Atık Operasyonları" at bounding box center [265, 147] width 100 height 14
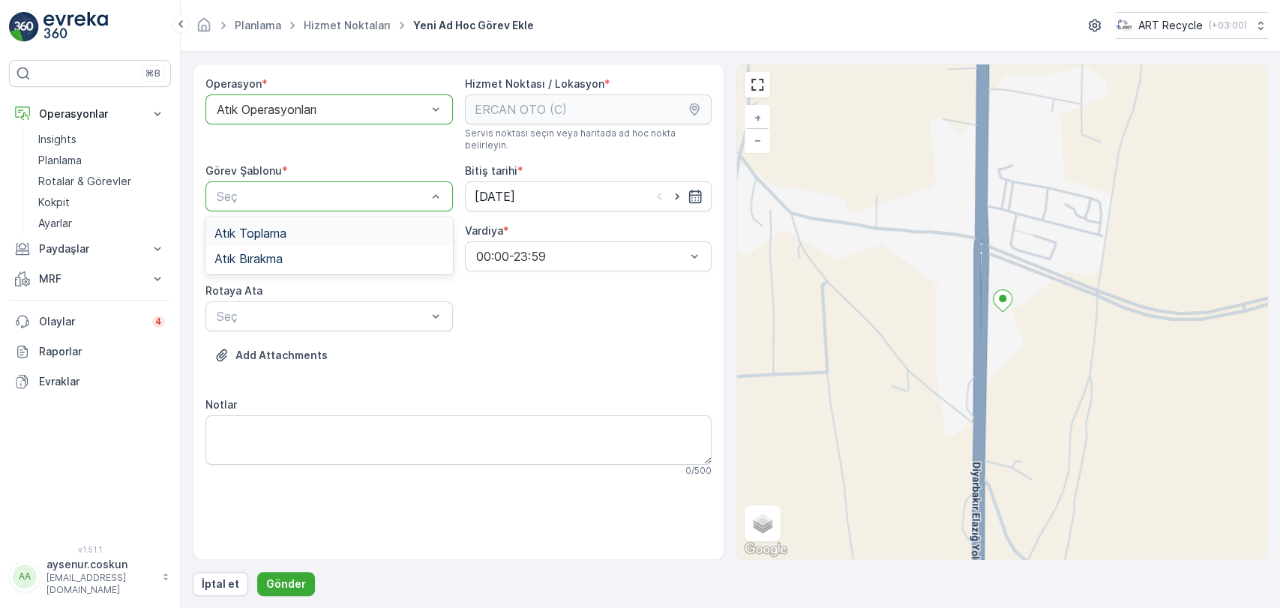
drag, startPoint x: 319, startPoint y: 186, endPoint x: 320, endPoint y: 224, distance: 37.5
click at [323, 227] on div "Atık Toplama" at bounding box center [330, 234] width 230 height 14
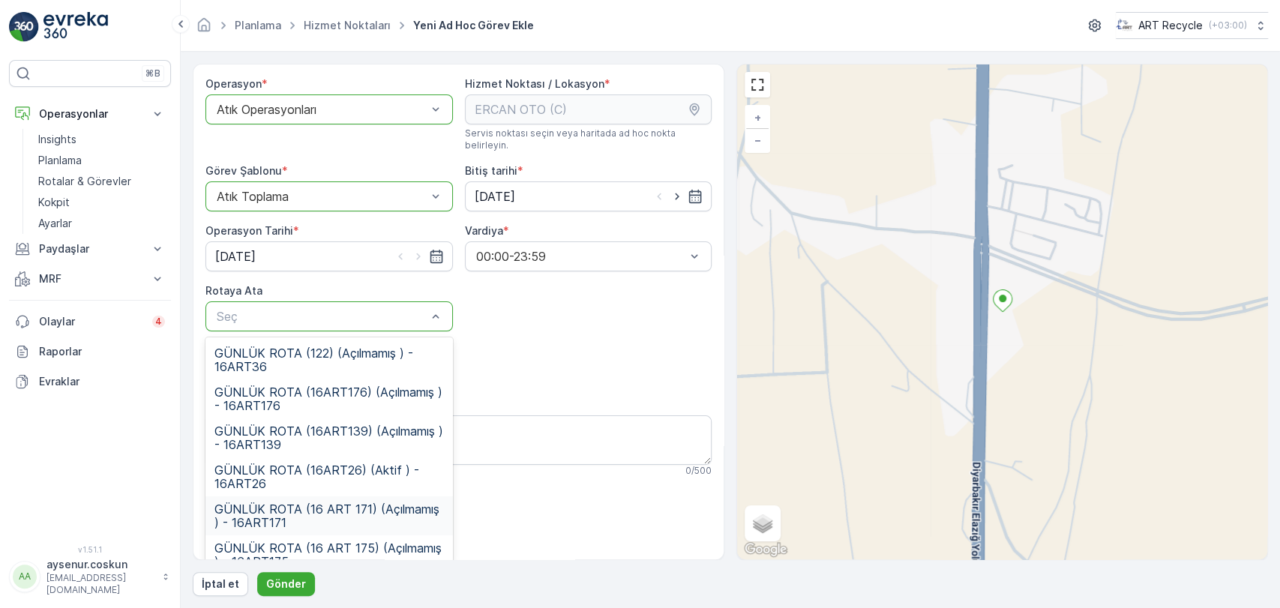
click at [388, 512] on span "GÜNLÜK ROTA (16 ART 171) (Açılmamış ) - 16ART171" at bounding box center [330, 516] width 230 height 27
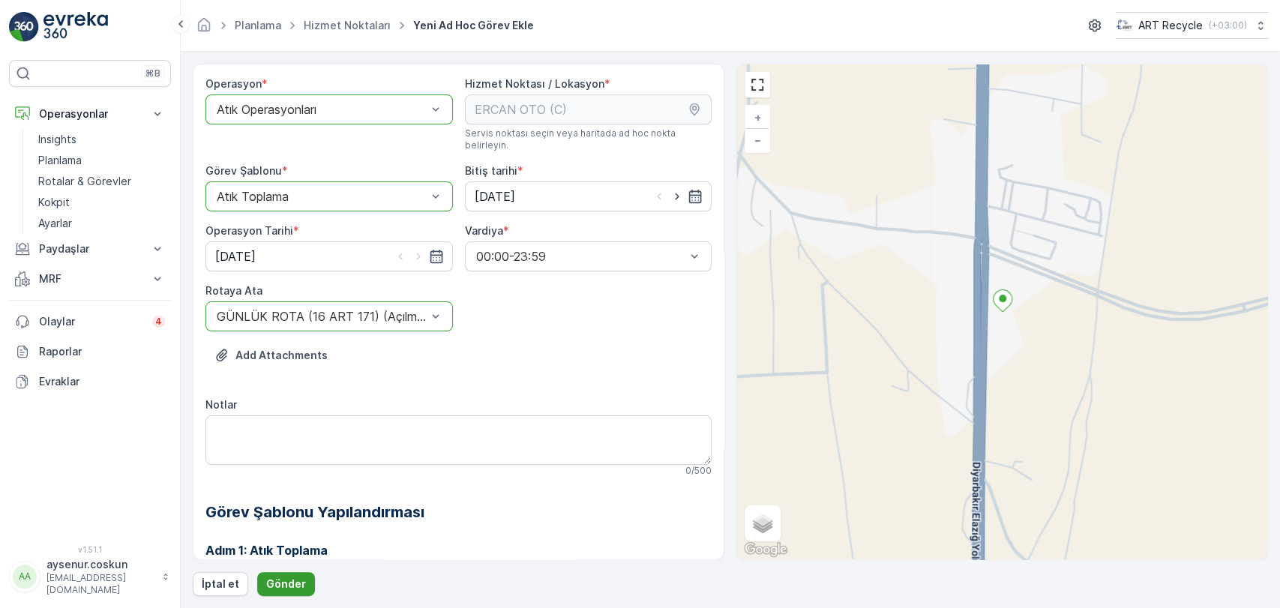
click at [292, 590] on p "Gönder" at bounding box center [286, 584] width 40 height 15
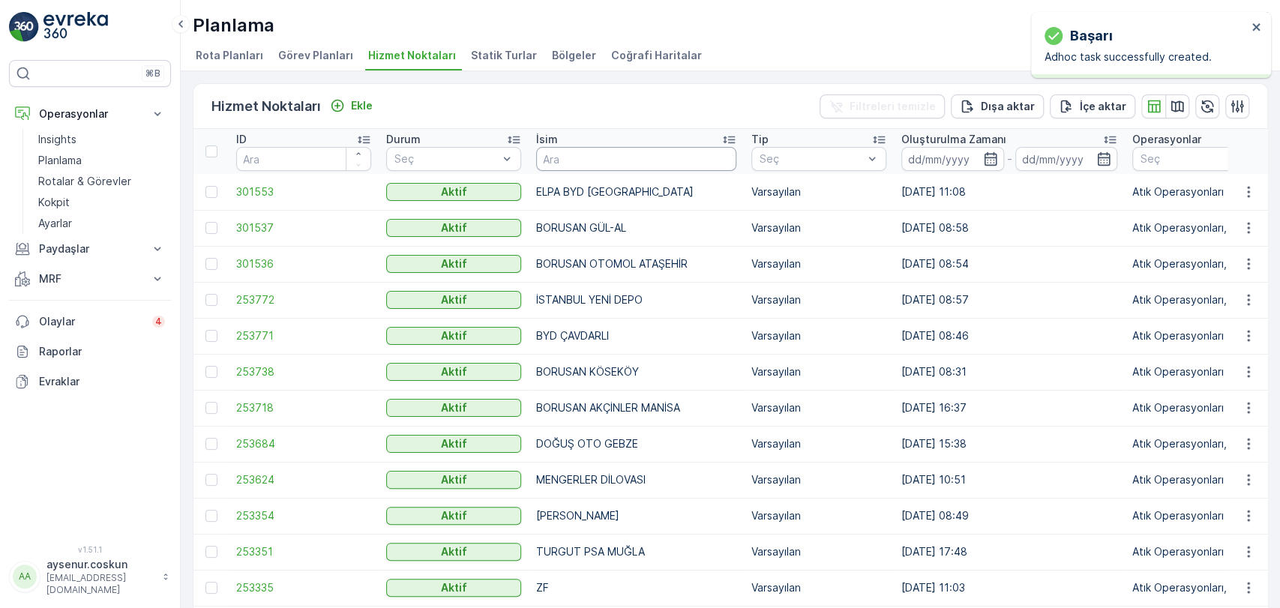
click at [569, 161] on input "text" at bounding box center [636, 159] width 200 height 24
type input "KARABULUT"
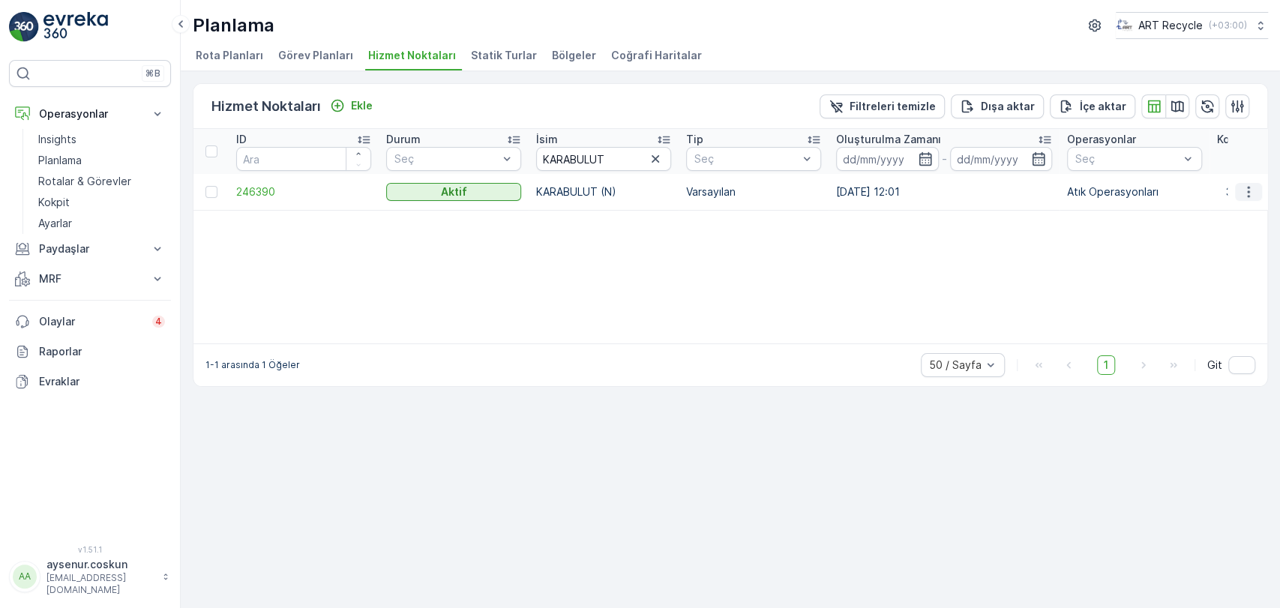
click at [1238, 191] on button "button" at bounding box center [1248, 192] width 27 height 18
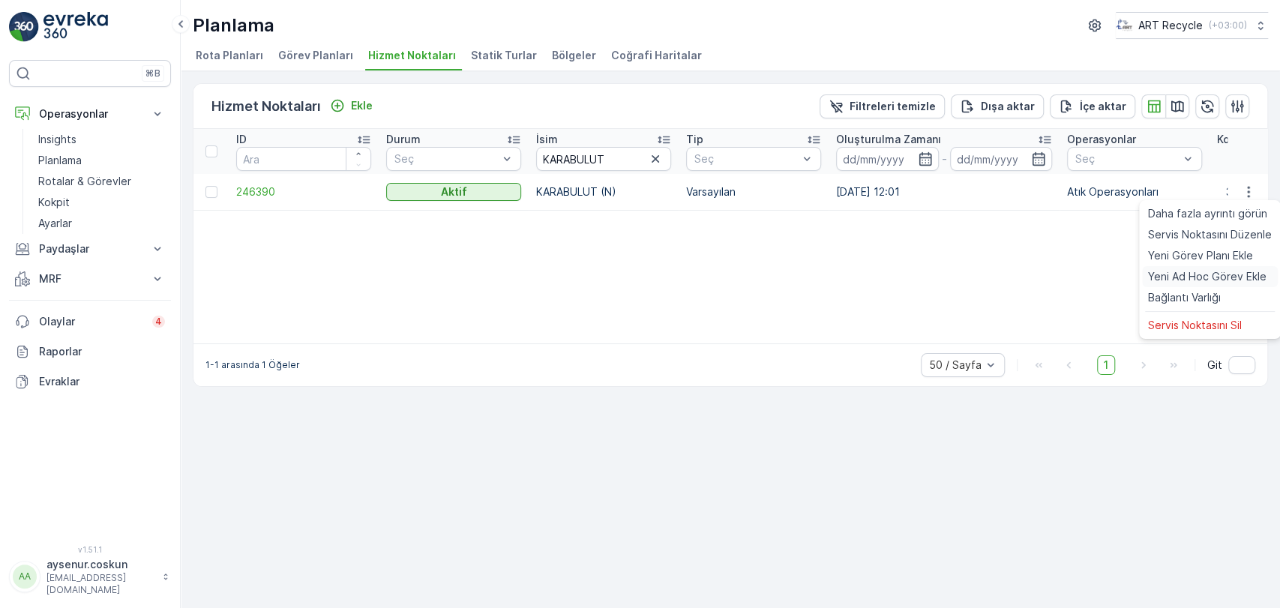
click at [1204, 277] on span "Yeni Ad Hoc Görev Ekle" at bounding box center [1207, 276] width 119 height 15
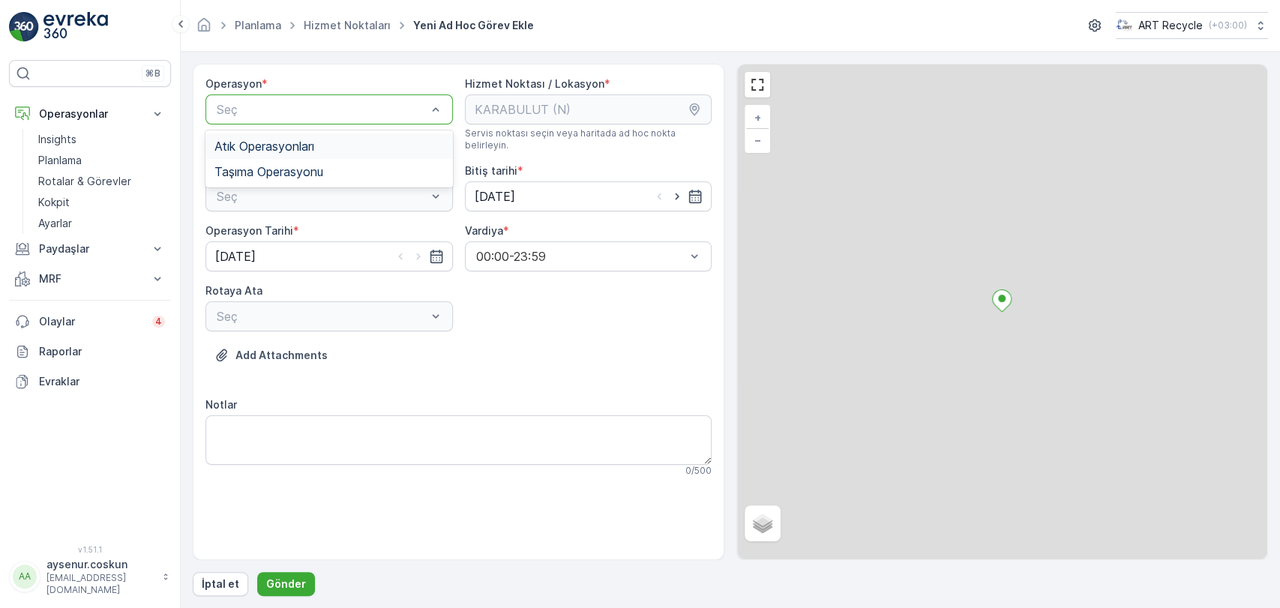
click at [330, 140] on div "Atık Operasyonları" at bounding box center [330, 147] width 230 height 14
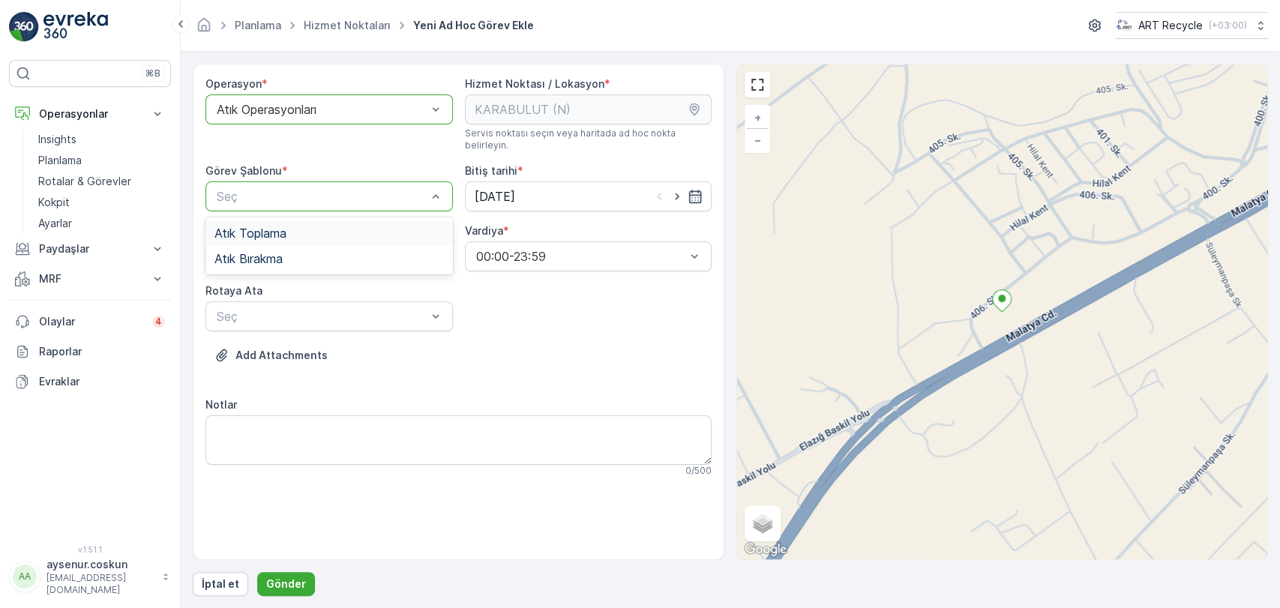
click at [349, 227] on div "Atık Toplama" at bounding box center [330, 234] width 230 height 14
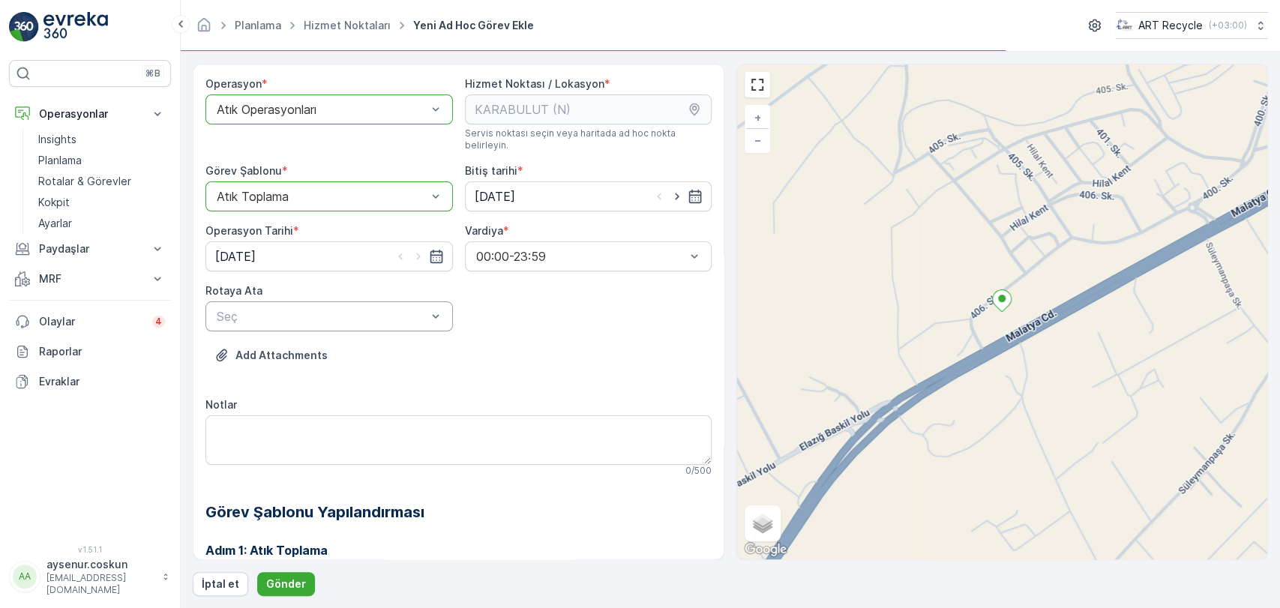
click at [334, 302] on div "Seç" at bounding box center [330, 317] width 248 height 30
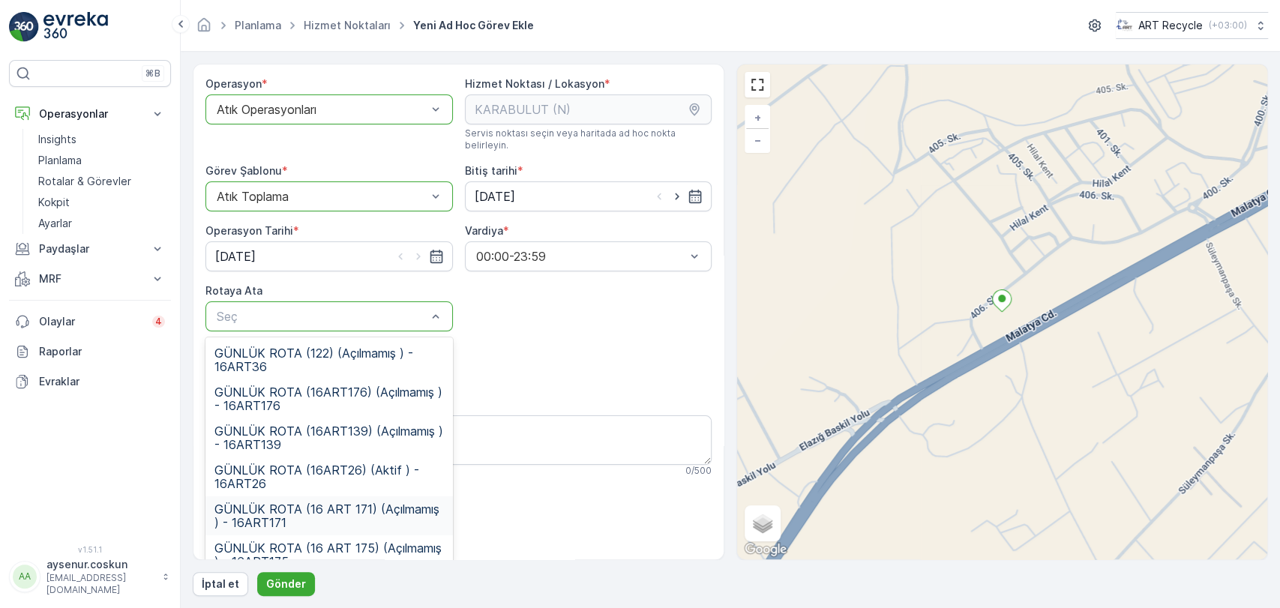
click at [395, 519] on div "GÜNLÜK ROTA (16 ART 171) (Açılmamış ) - 16ART171" at bounding box center [330, 516] width 248 height 39
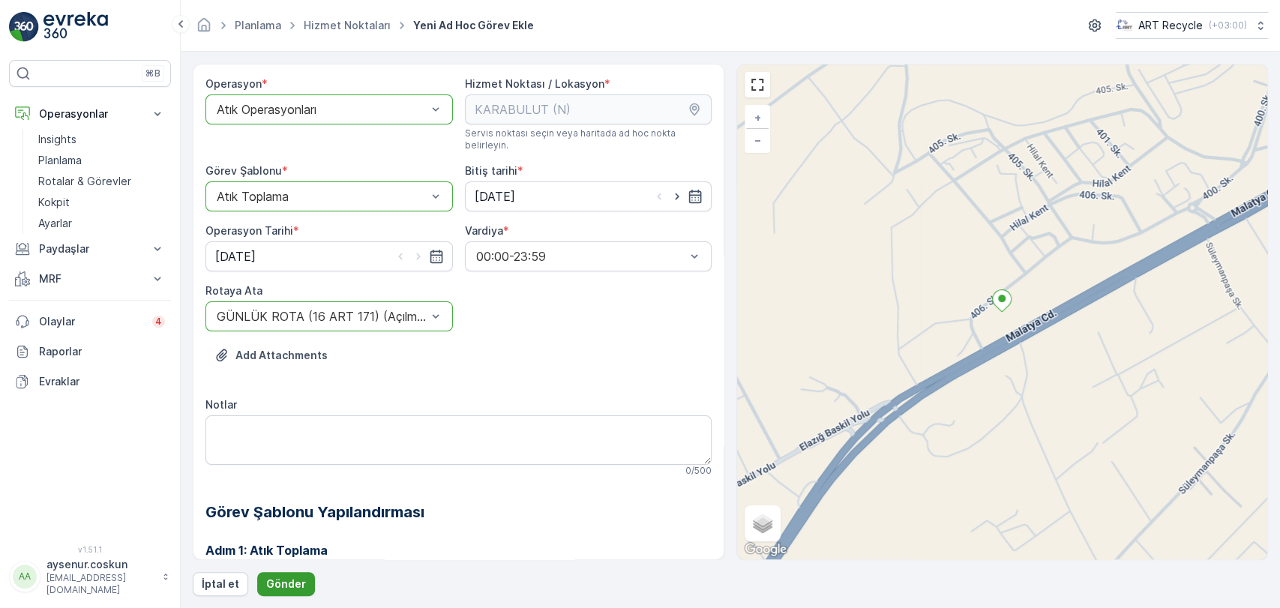
click at [296, 585] on p "Gönder" at bounding box center [286, 584] width 40 height 15
